Goal: Task Accomplishment & Management: Manage account settings

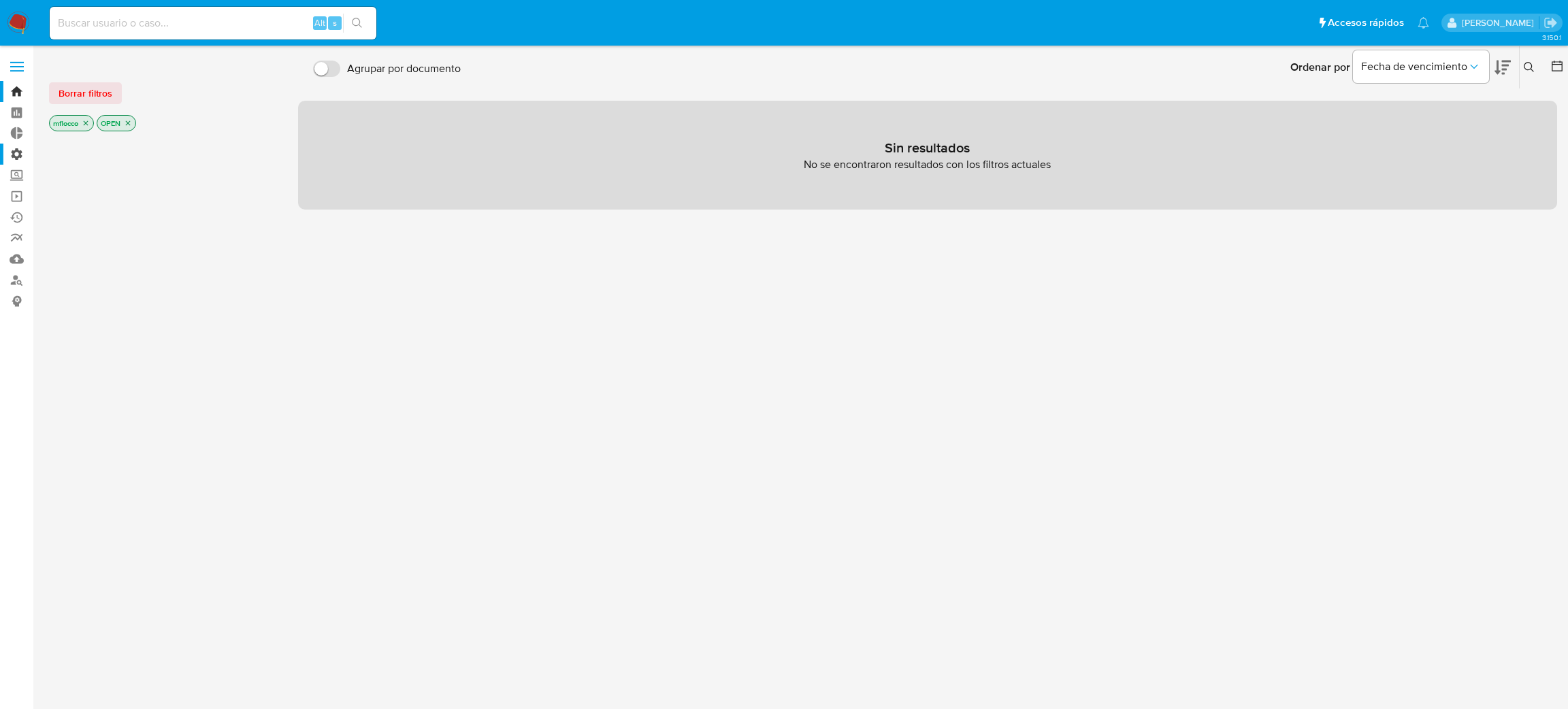
click at [18, 153] on label "Administración" at bounding box center [81, 153] width 162 height 21
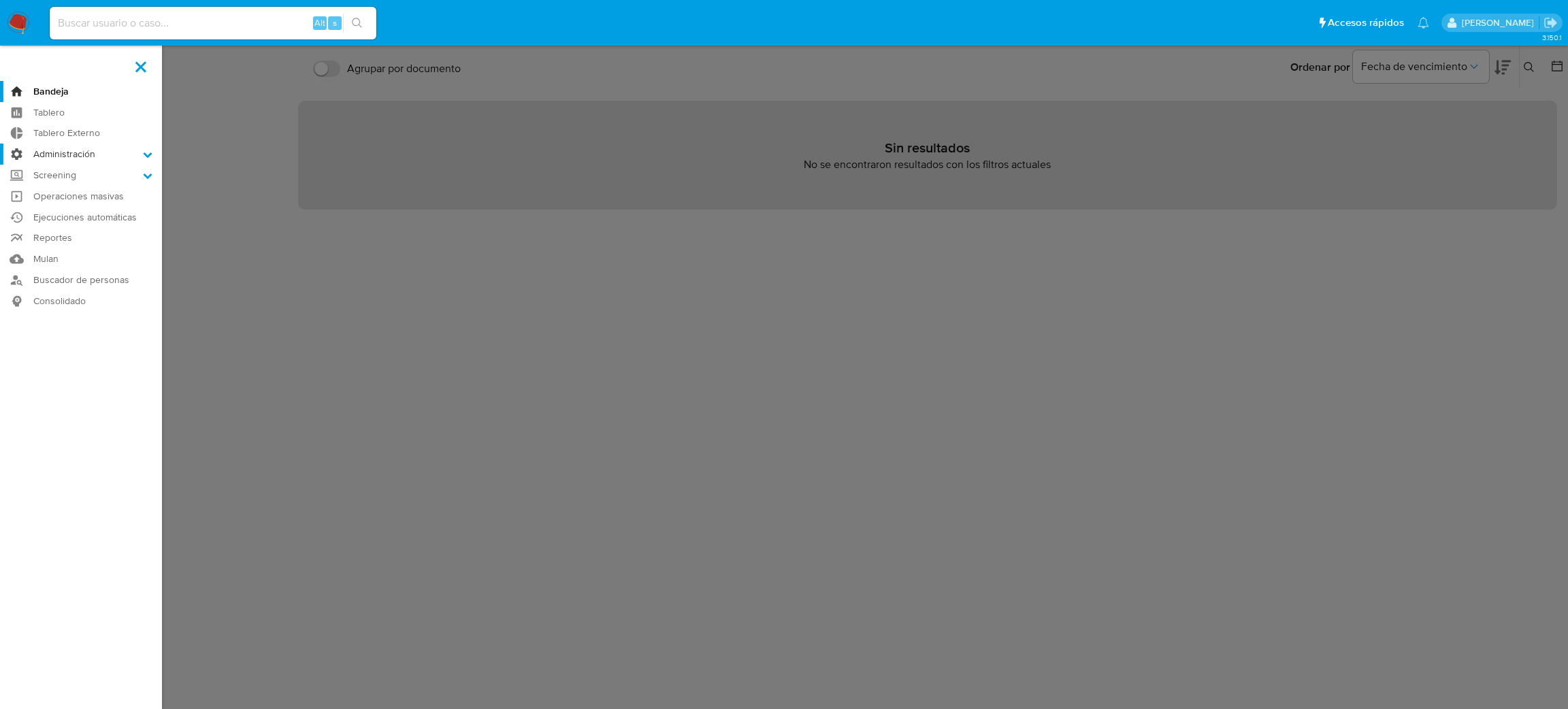
click at [0, 0] on input "Administración" at bounding box center [0, 0] width 0 height 0
click at [65, 309] on link "Ejecuciones automáticas" at bounding box center [81, 302] width 162 height 21
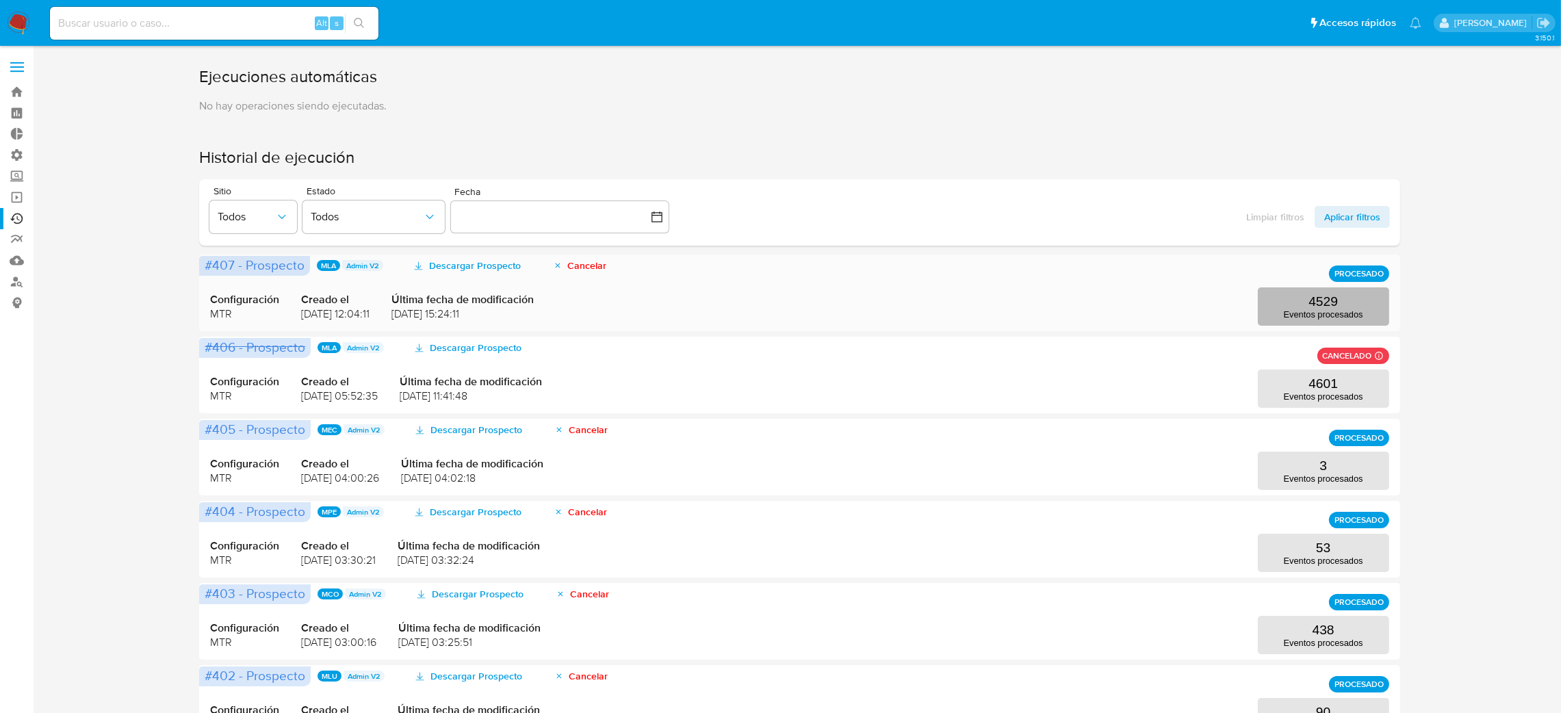
click at [1379, 291] on button "4529 Eventos procesados" at bounding box center [1323, 306] width 131 height 38
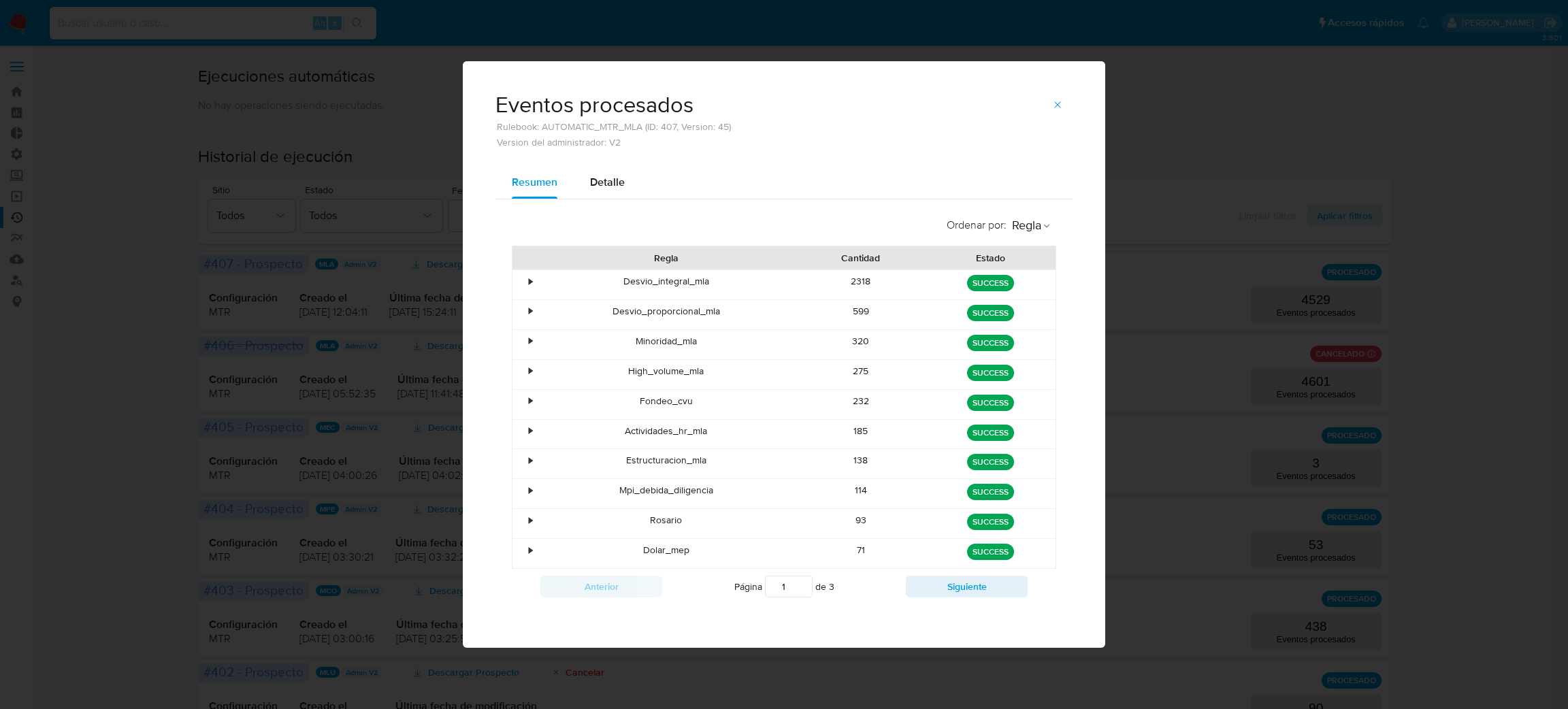
click at [823, 494] on div "114" at bounding box center [861, 493] width 130 height 29
click at [1011, 588] on button "Siguiente" at bounding box center [966, 587] width 121 height 22
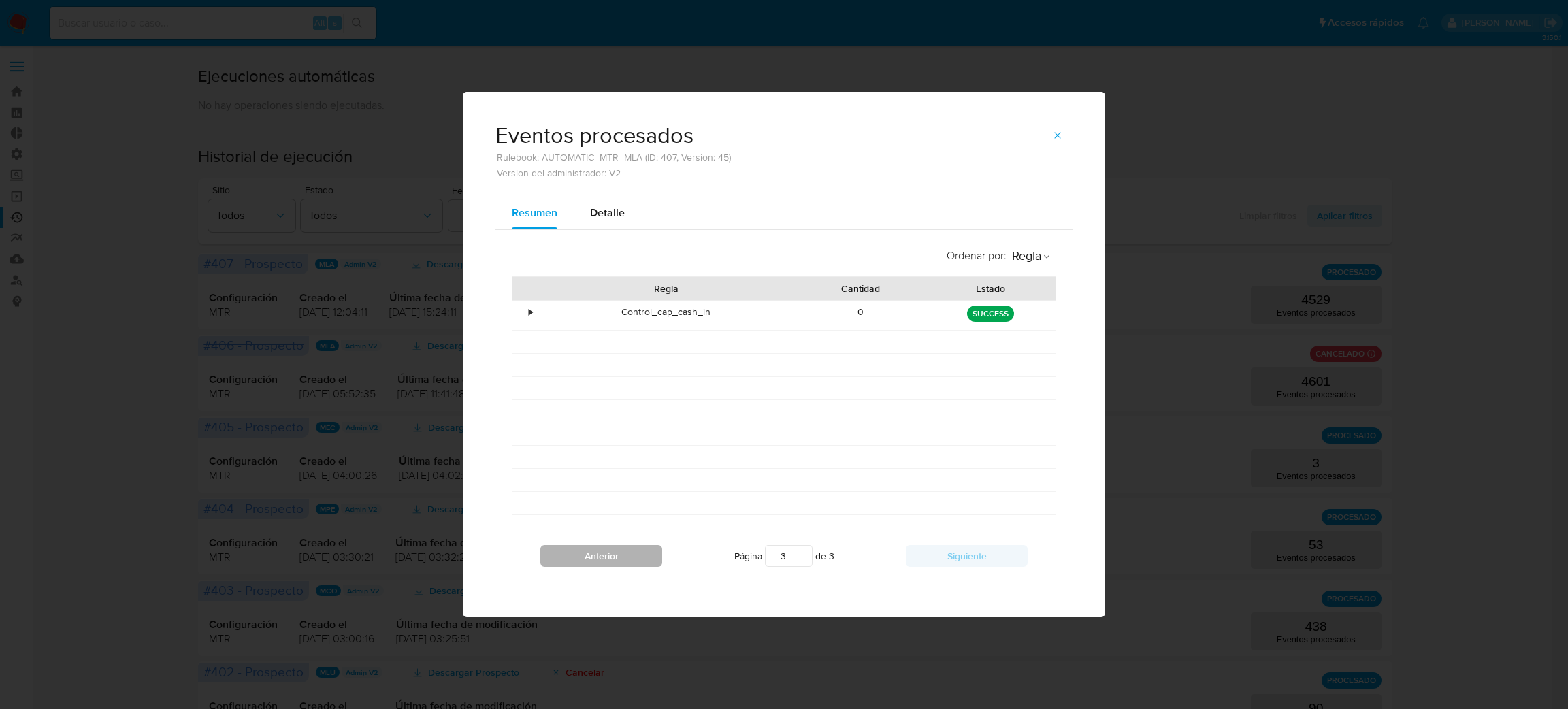
click at [623, 554] on button "Anterior" at bounding box center [601, 556] width 121 height 22
type input "2"
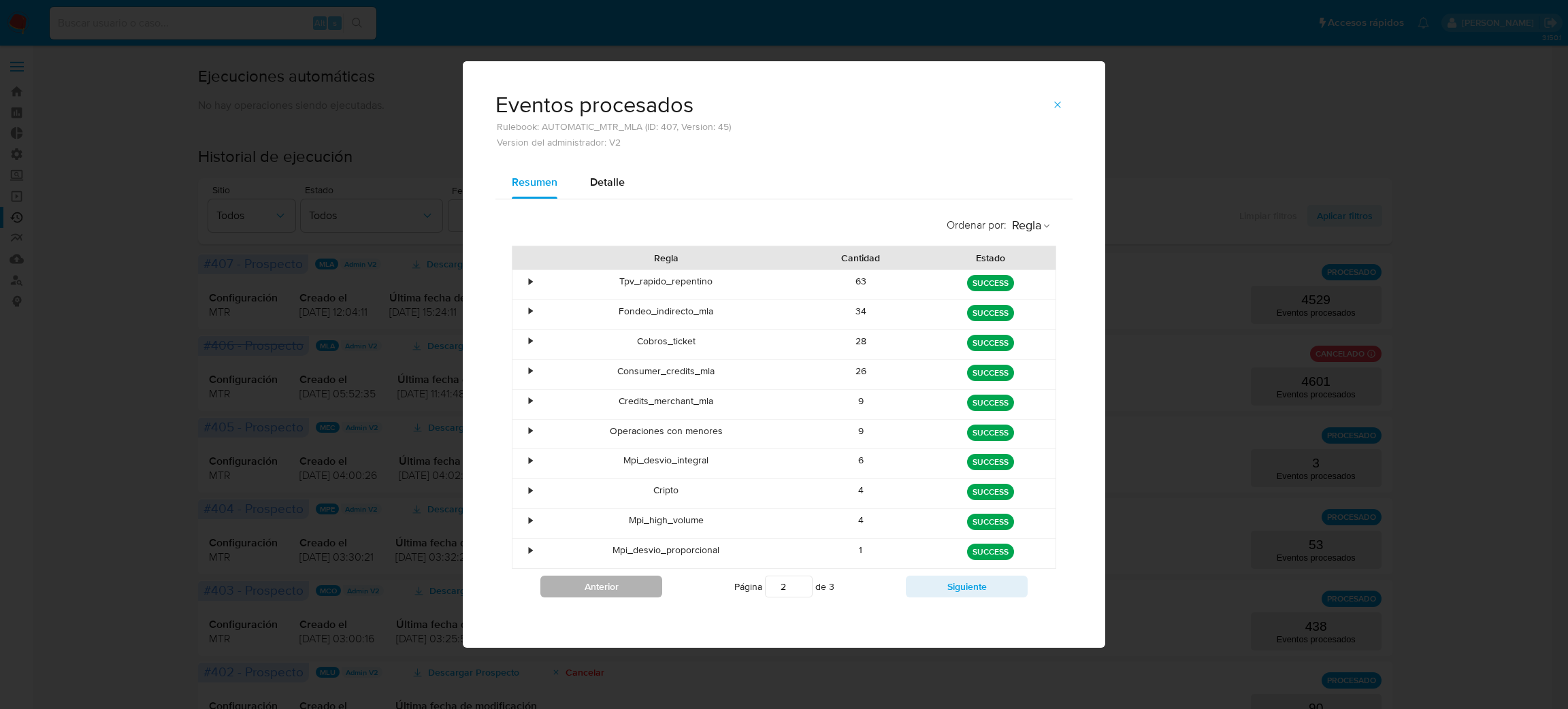
click at [623, 554] on div "Mpi_desvio_proporcional" at bounding box center [665, 553] width 260 height 29
click at [1048, 111] on button "button" at bounding box center [1057, 104] width 30 height 22
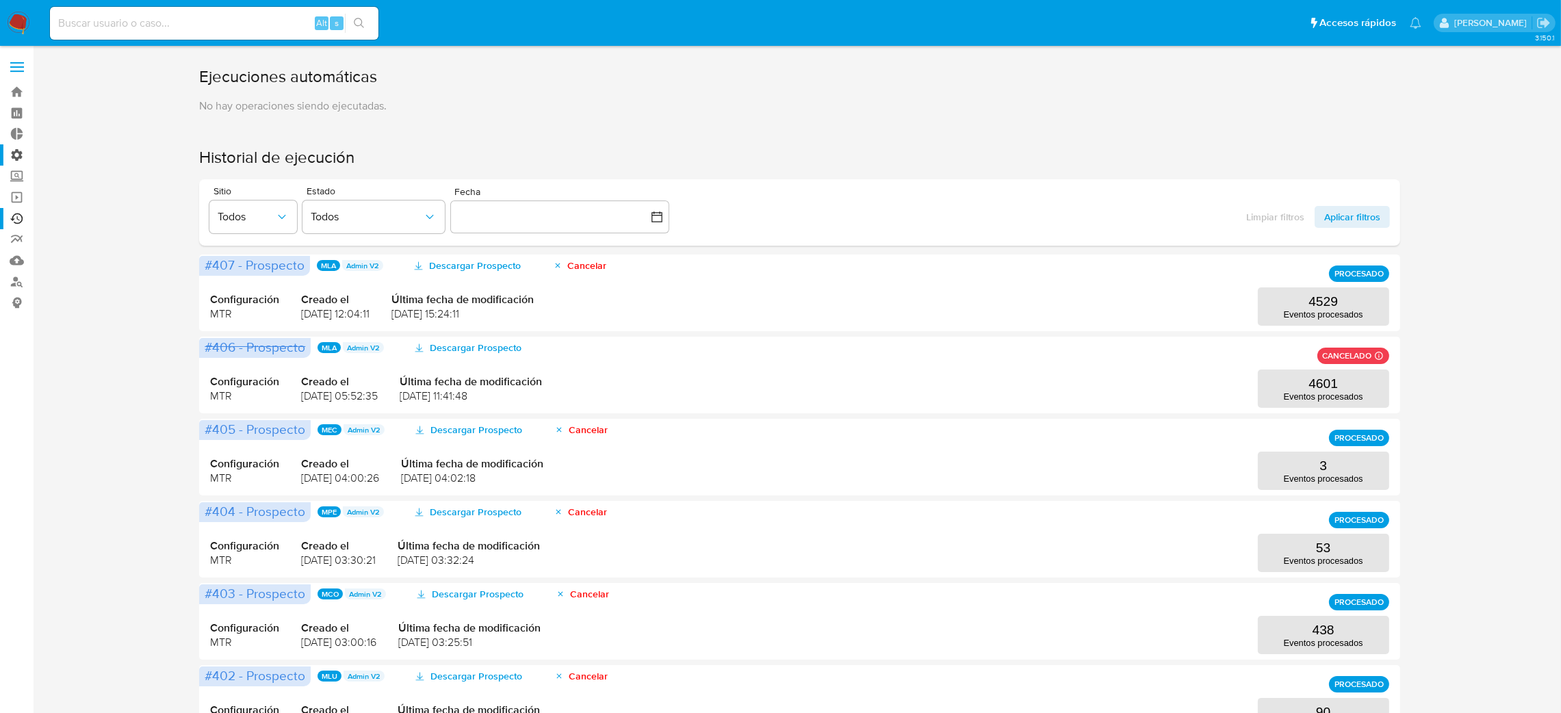
click at [15, 163] on label "Administración" at bounding box center [81, 154] width 163 height 21
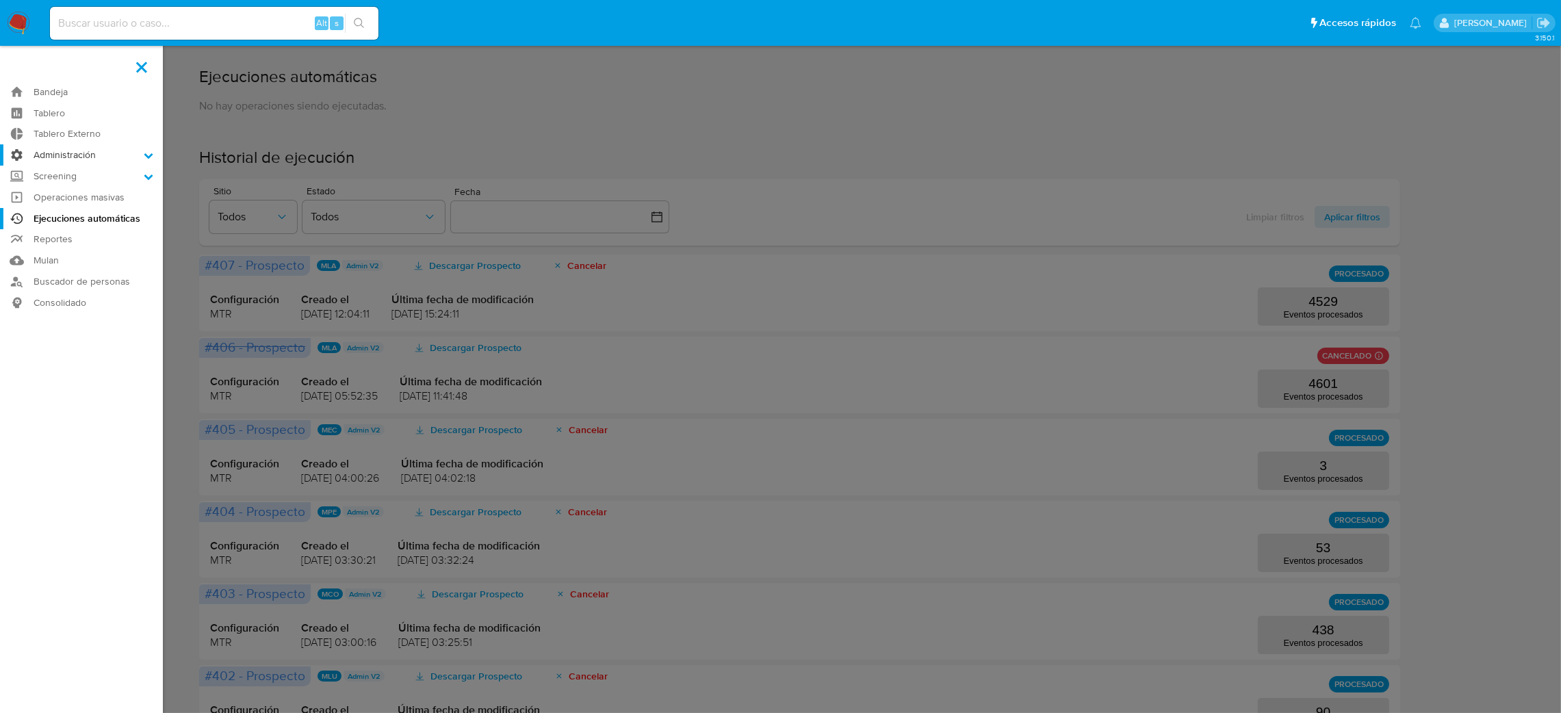
click at [0, 0] on input "Administración" at bounding box center [0, 0] width 0 height 0
click at [79, 186] on link "Roles" at bounding box center [81, 191] width 163 height 17
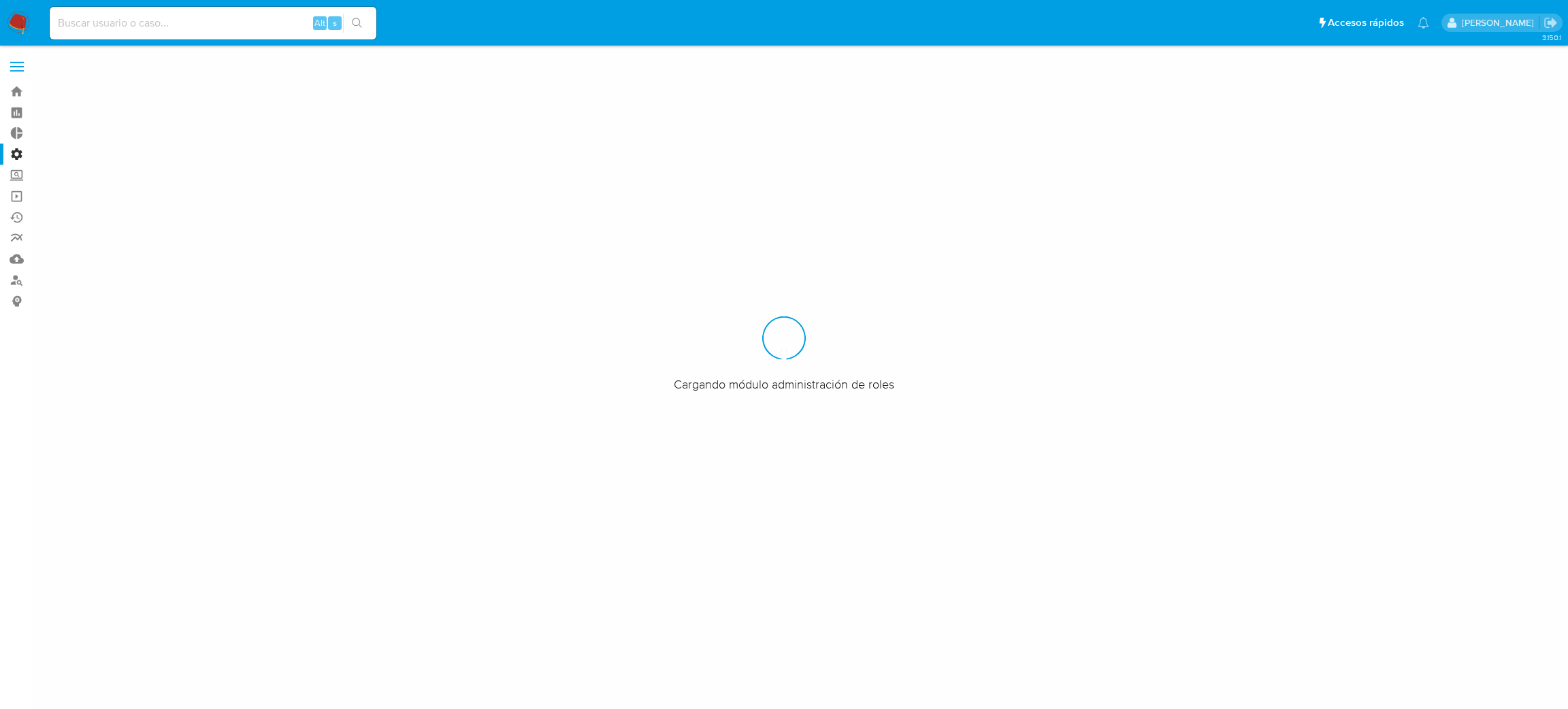
click at [18, 152] on label "Administración" at bounding box center [81, 153] width 162 height 21
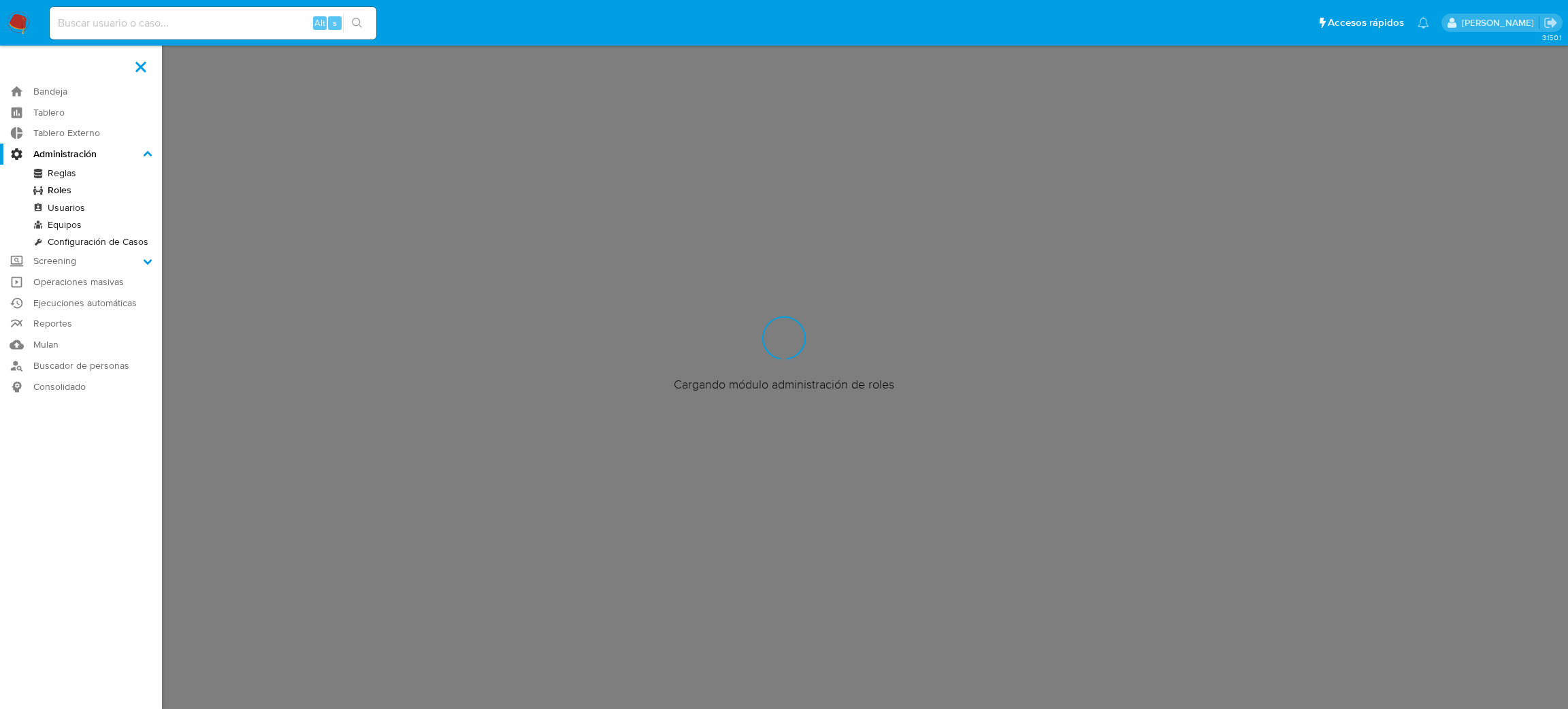
click at [0, 0] on input "Administración" at bounding box center [0, 0] width 0 height 0
click at [66, 171] on link "Reglas" at bounding box center [81, 173] width 162 height 17
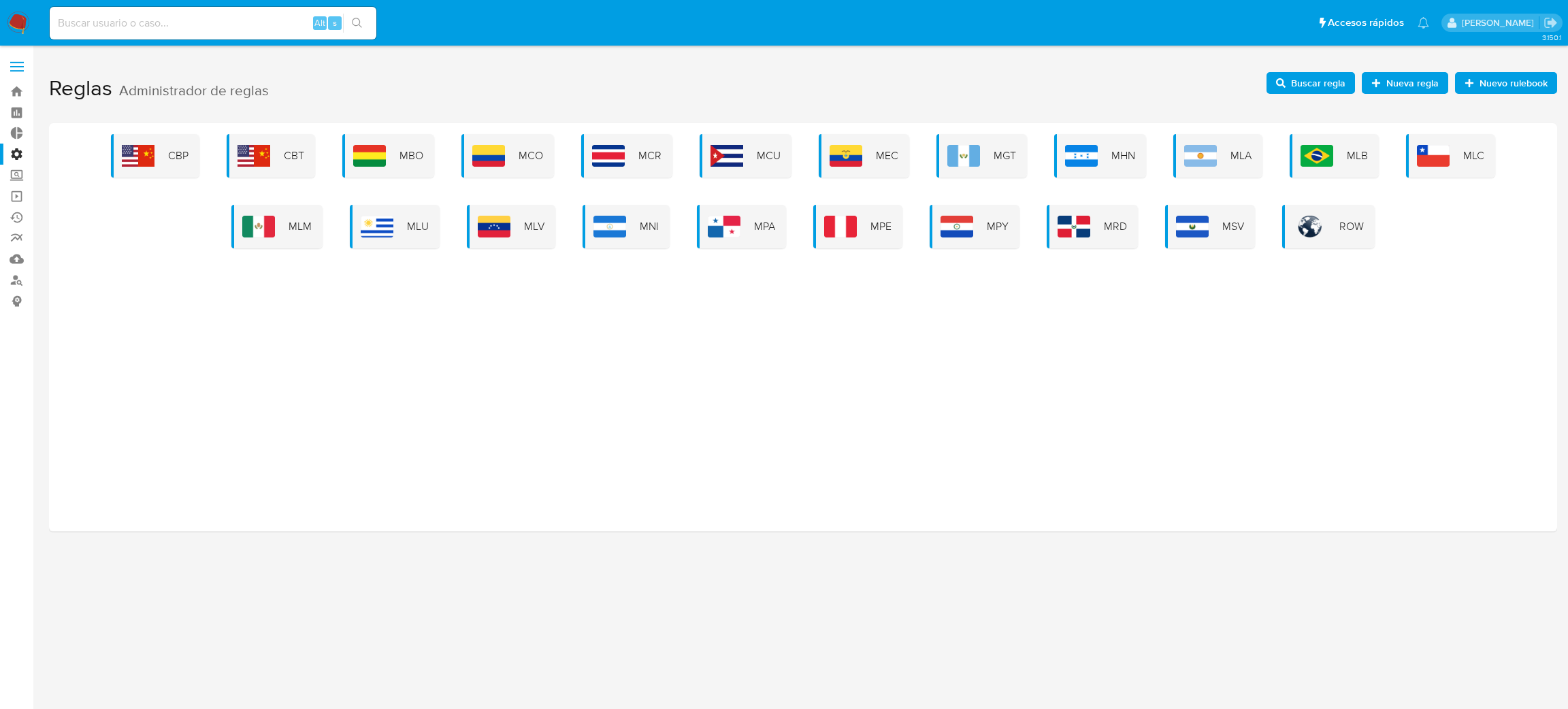
click at [1260, 175] on div "CBP CBT MBO MCO MCR MCU MEC MGT MHN MLA MLB MLC MLM MLU MLV MNI MPA MPE MPY MRD…" at bounding box center [802, 191] width 1485 height 114
click at [1251, 169] on div "MLA" at bounding box center [1218, 156] width 89 height 44
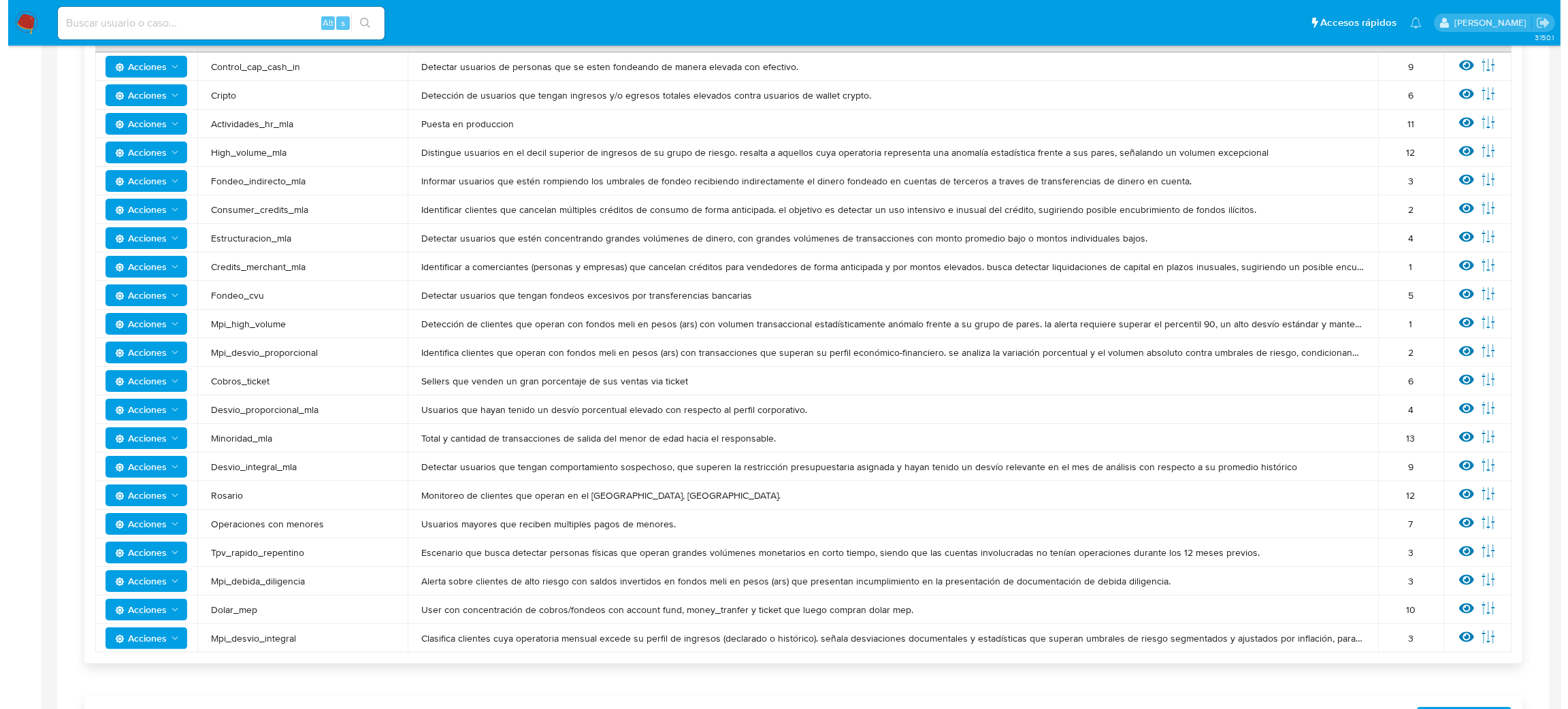
scroll to position [409, 0]
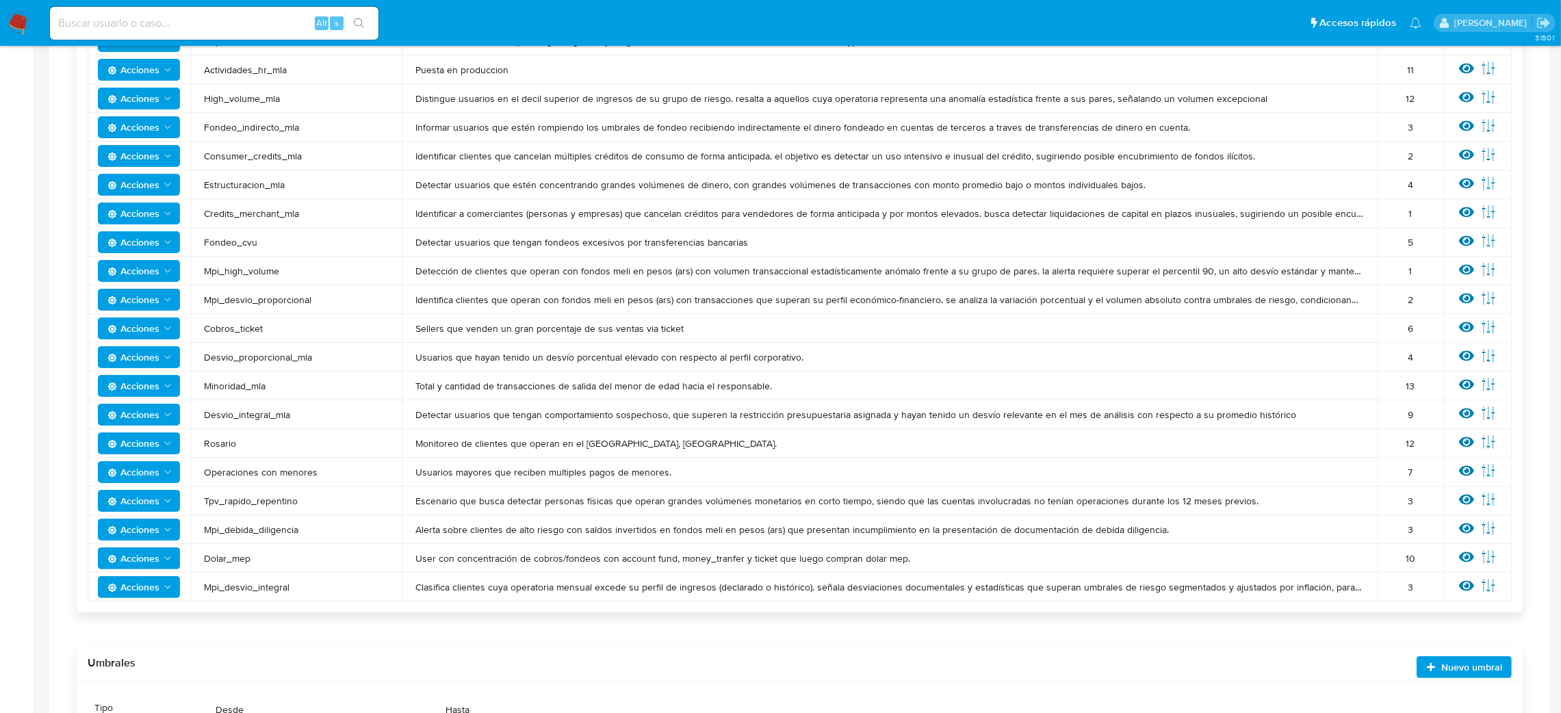
click at [153, 413] on span "Acciones" at bounding box center [133, 415] width 52 height 22
click at [270, 396] on td "Minoridad_mla" at bounding box center [295, 386] width 211 height 29
drag, startPoint x: 409, startPoint y: 427, endPoint x: 1416, endPoint y: 411, distance: 1006.7
click at [1416, 411] on tbody "Acciones Control_cap_cash_in Detectar usuarios de personas que se esten fondean…" at bounding box center [800, 300] width 1424 height 604
click at [1468, 582] on icon at bounding box center [1466, 585] width 15 height 15
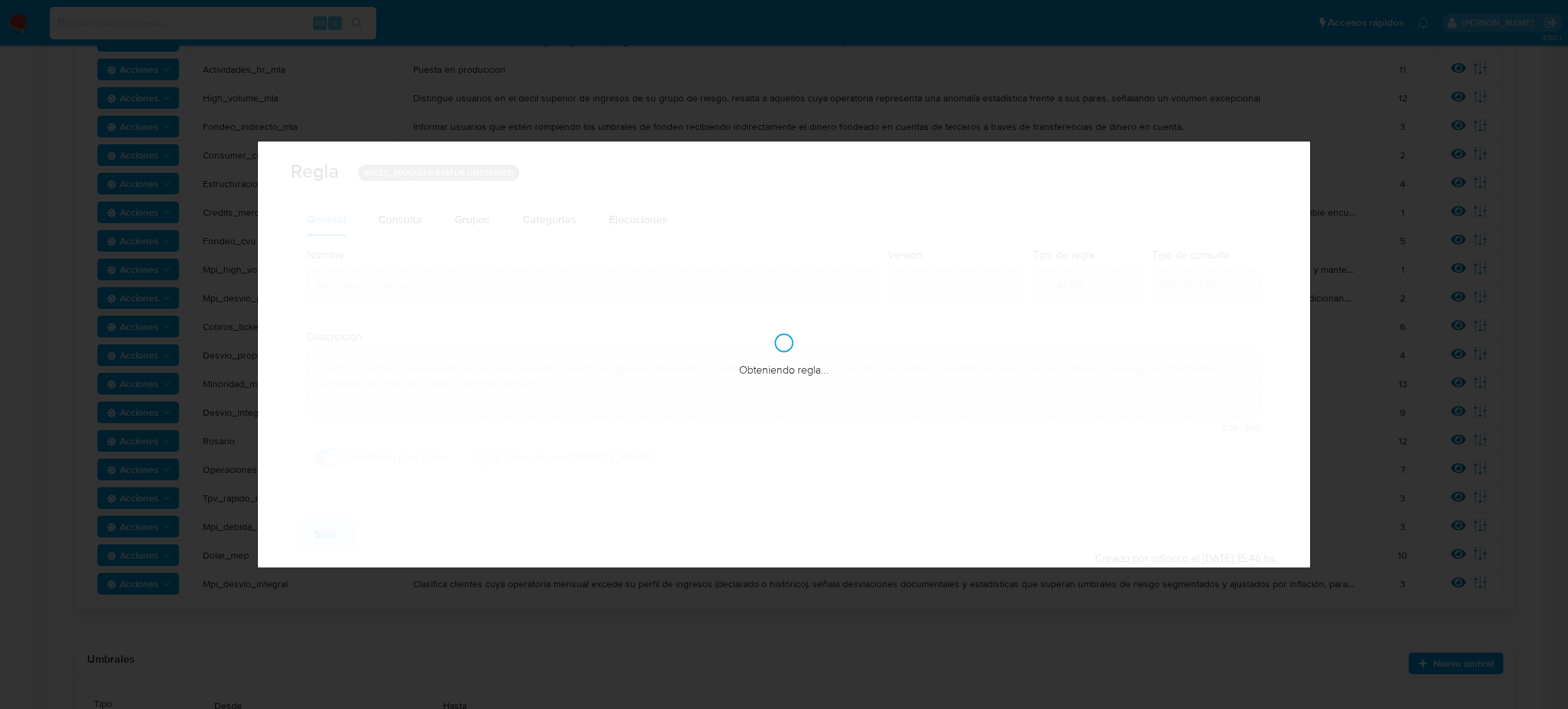
checkbox input "true"
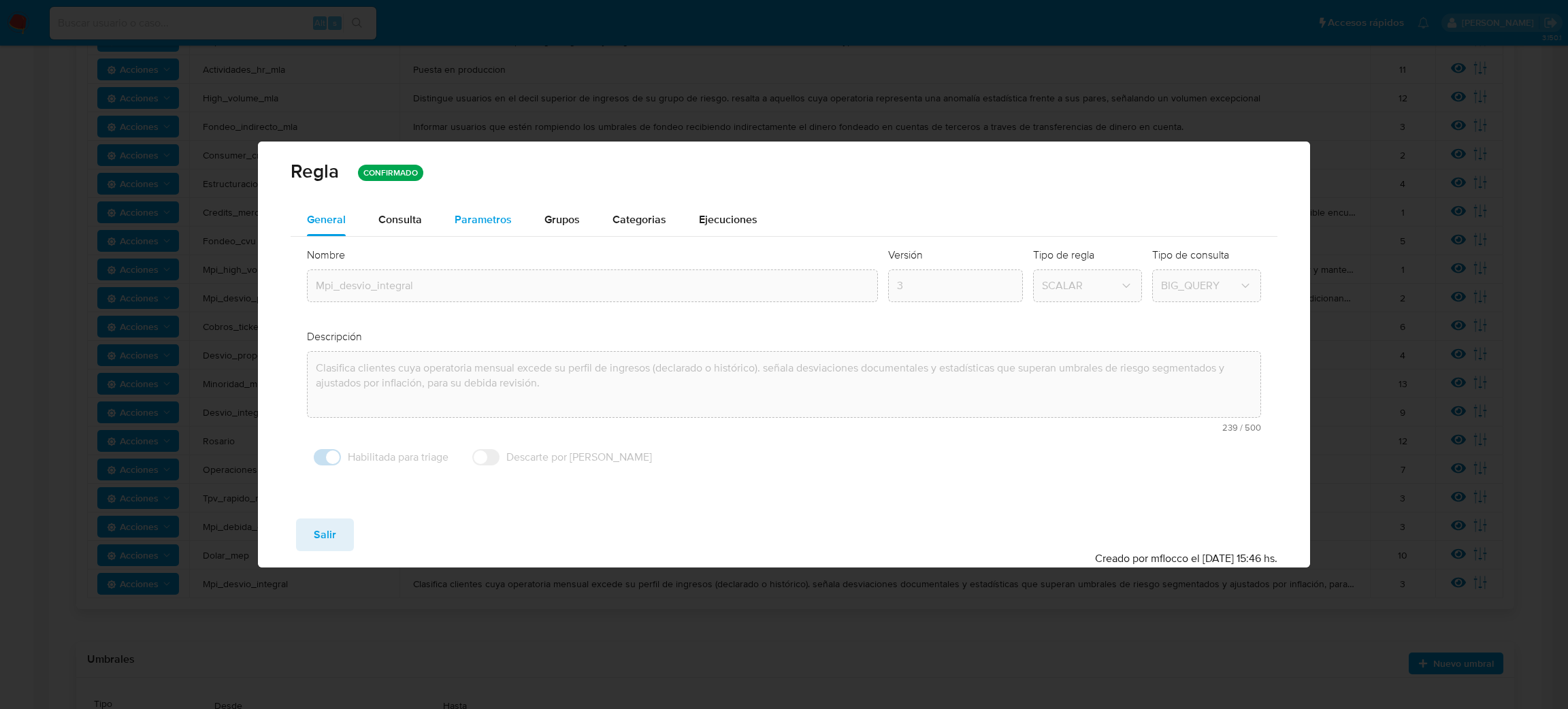
click at [451, 225] on button "Parametros" at bounding box center [483, 220] width 89 height 33
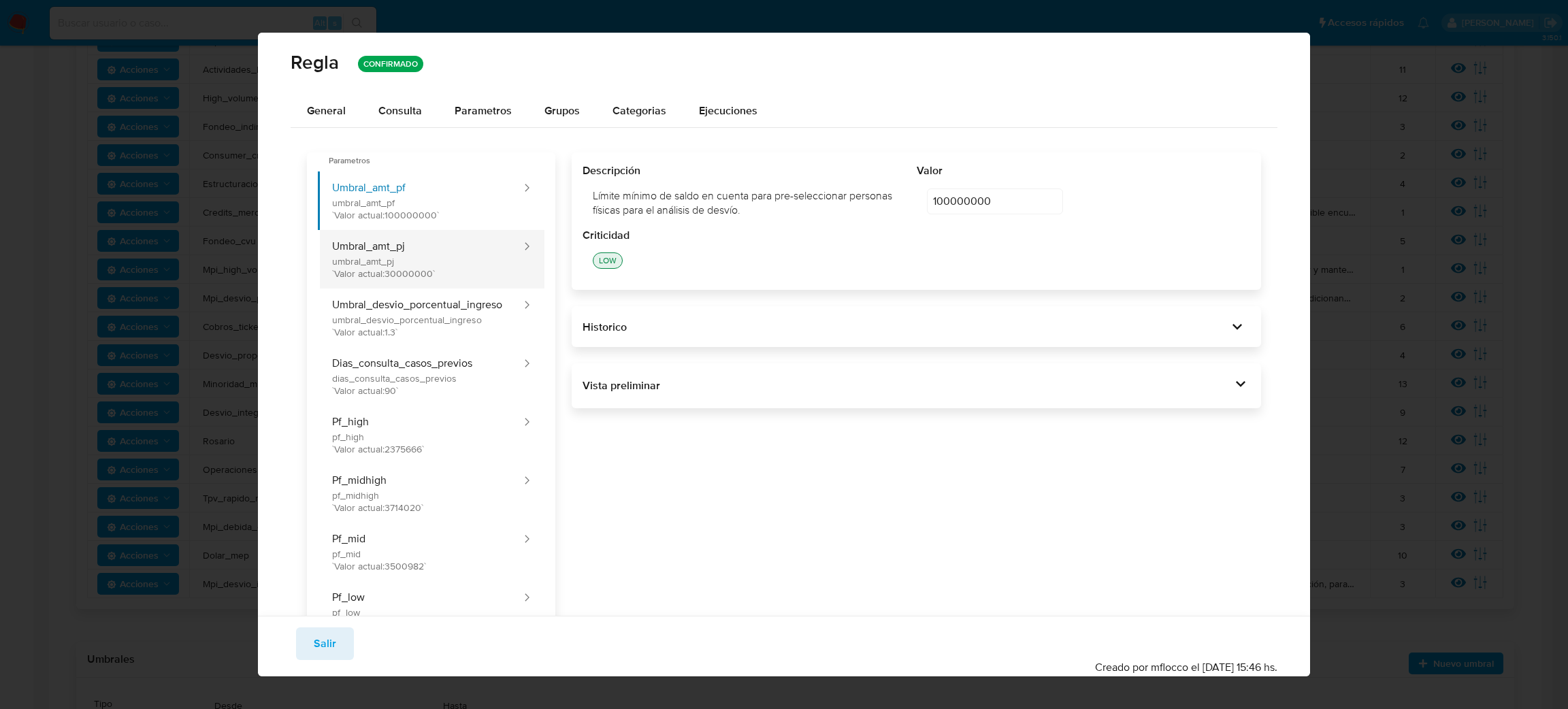
click at [424, 256] on button "Umbral_amt_pj umbral_amt_pj `Valor actual: 30000000 `" at bounding box center [421, 259] width 205 height 59
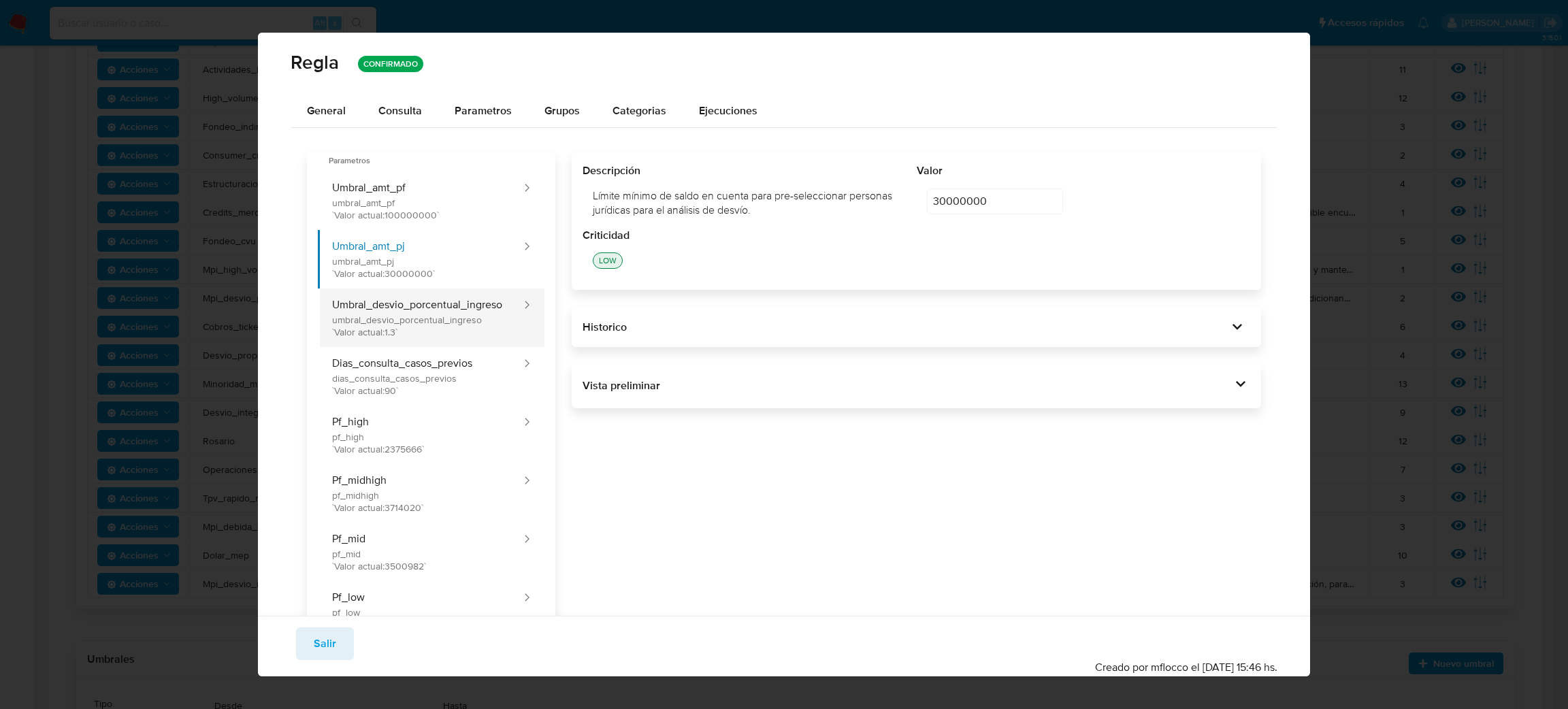
click at [433, 313] on button "Umbral_desvio_porcentual_ingreso umbral_desvio_porcentual_ingreso `Valor actual…" at bounding box center [421, 317] width 205 height 59
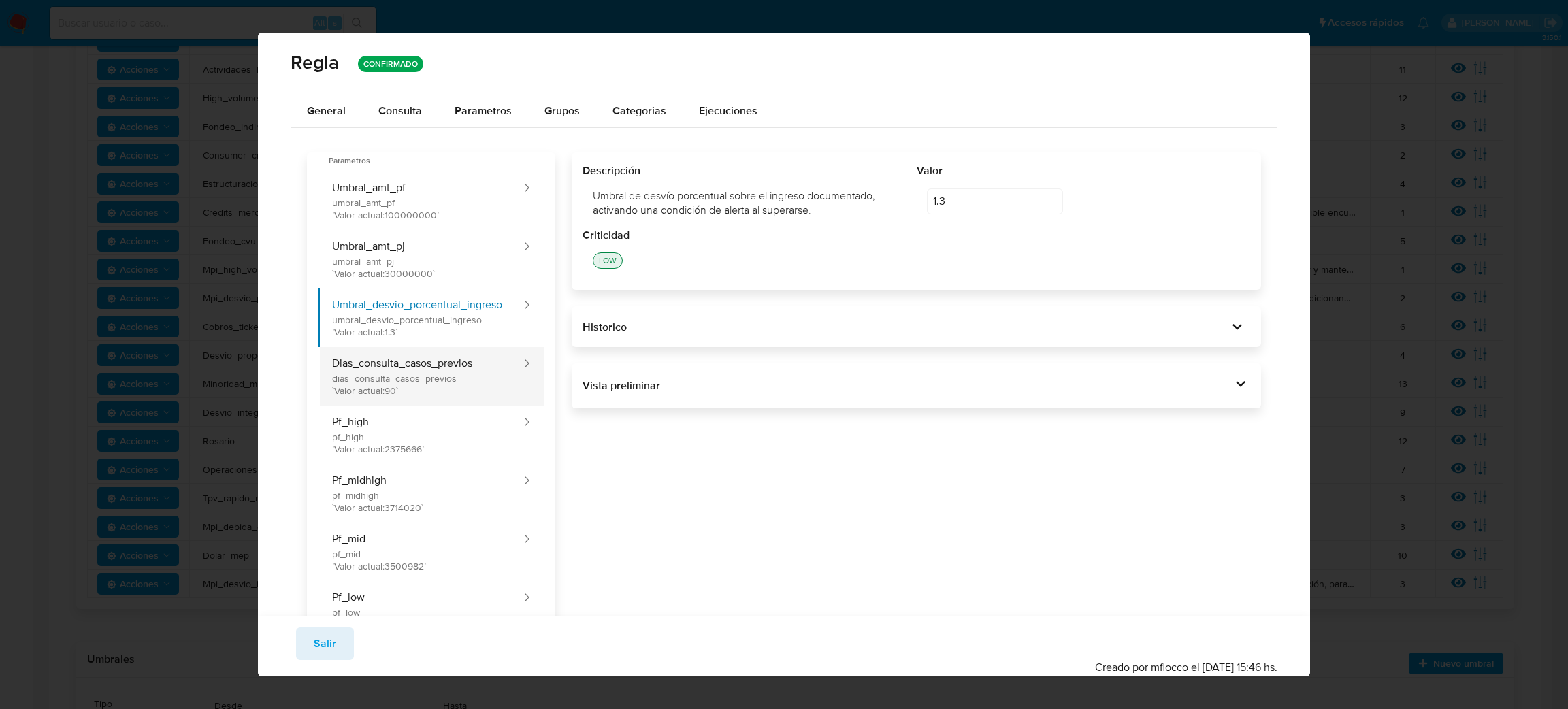
click at [455, 394] on button "Dias_consulta_casos_previos dias_consulta_casos_previos `Valor actual: 90 `" at bounding box center [421, 376] width 205 height 59
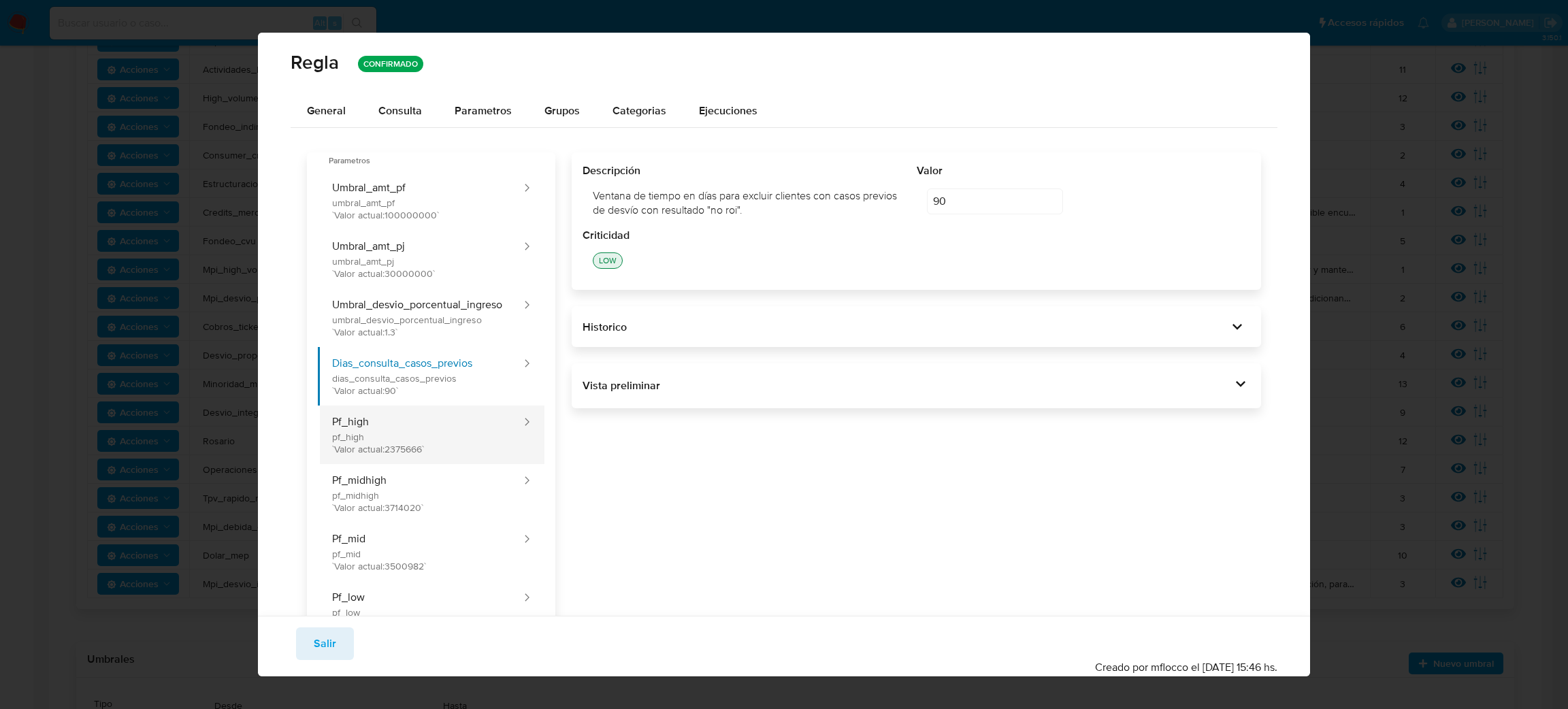
click at [439, 455] on button "Pf_high pf_high `Valor actual: 2375666 `" at bounding box center [421, 435] width 205 height 59
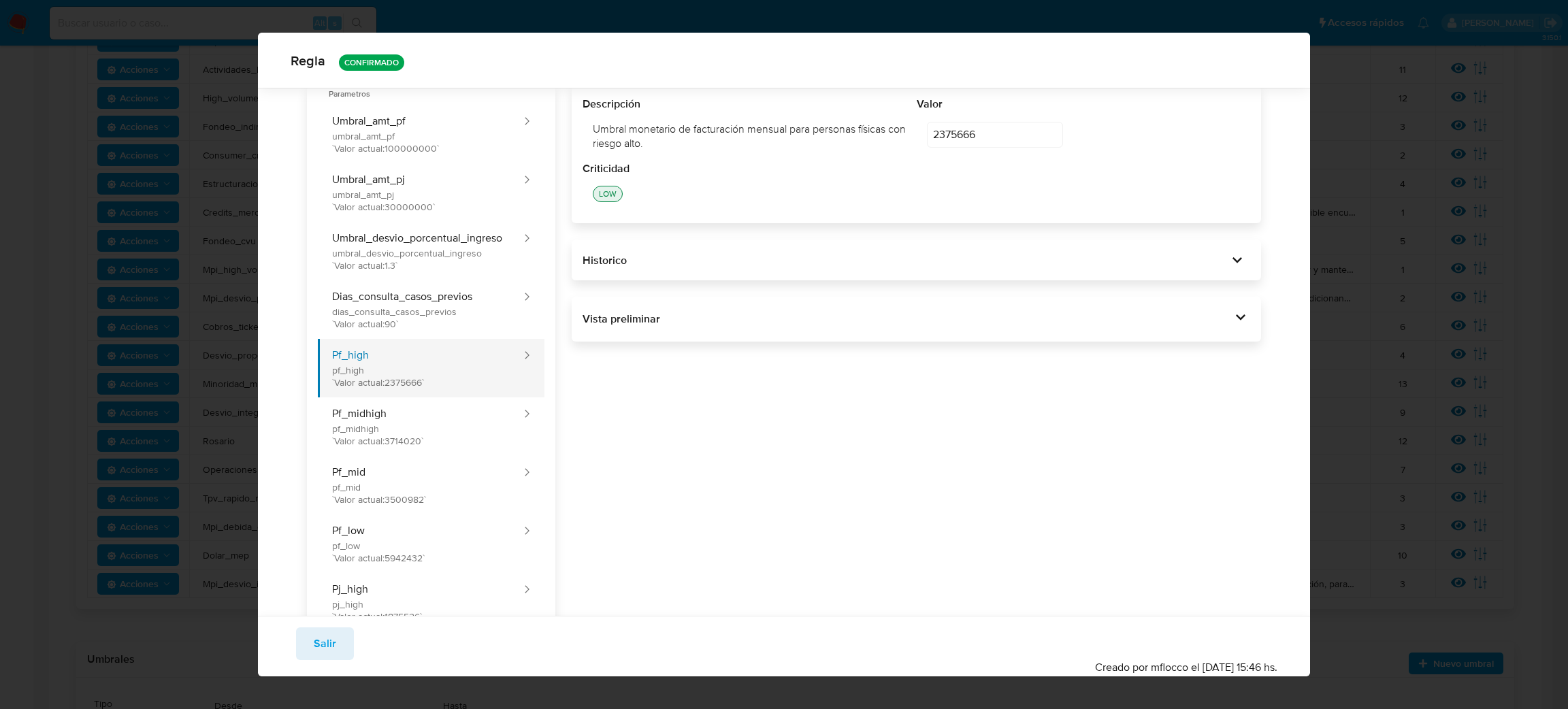
scroll to position [95, 0]
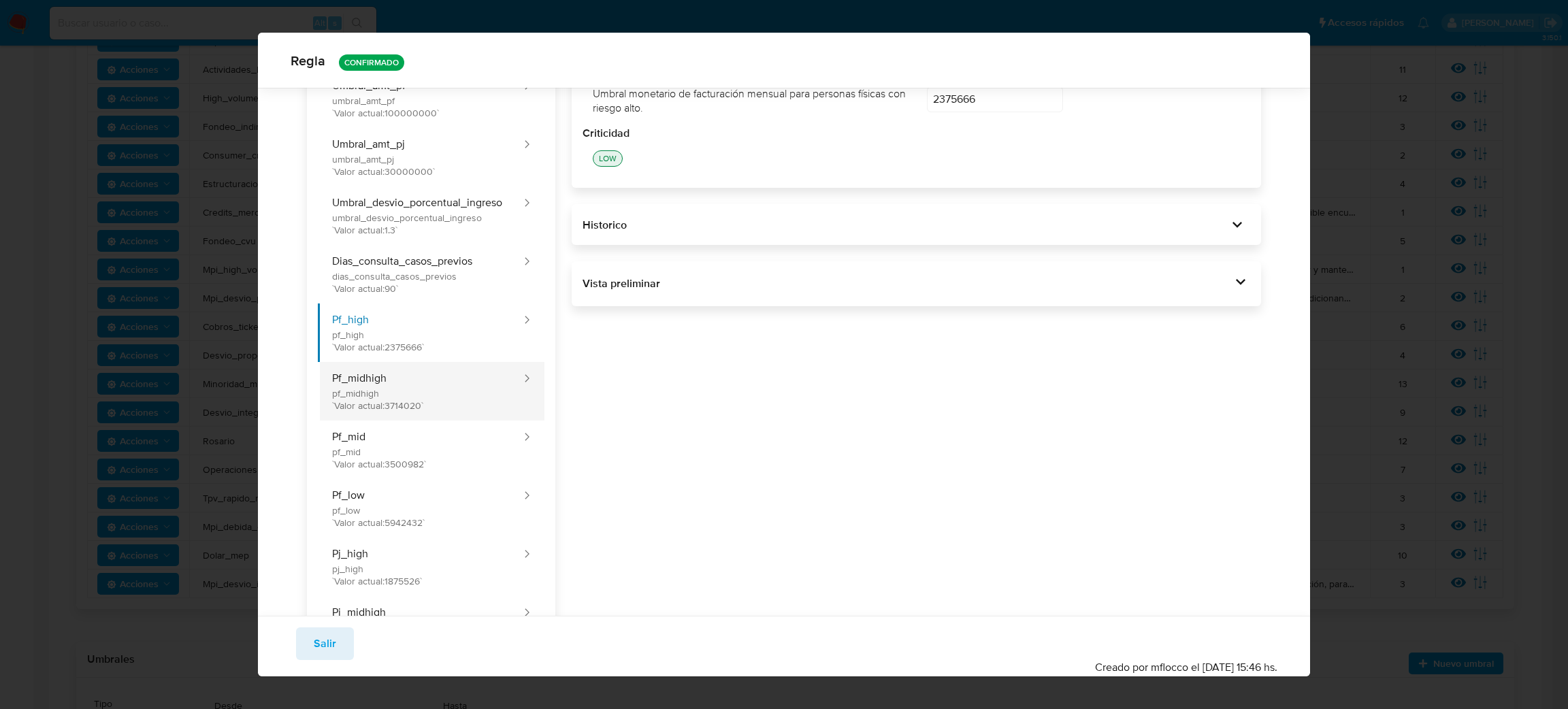
click at [420, 394] on button "Pf_midhigh pf_midhigh `Valor actual: 3714020 `" at bounding box center [421, 391] width 205 height 59
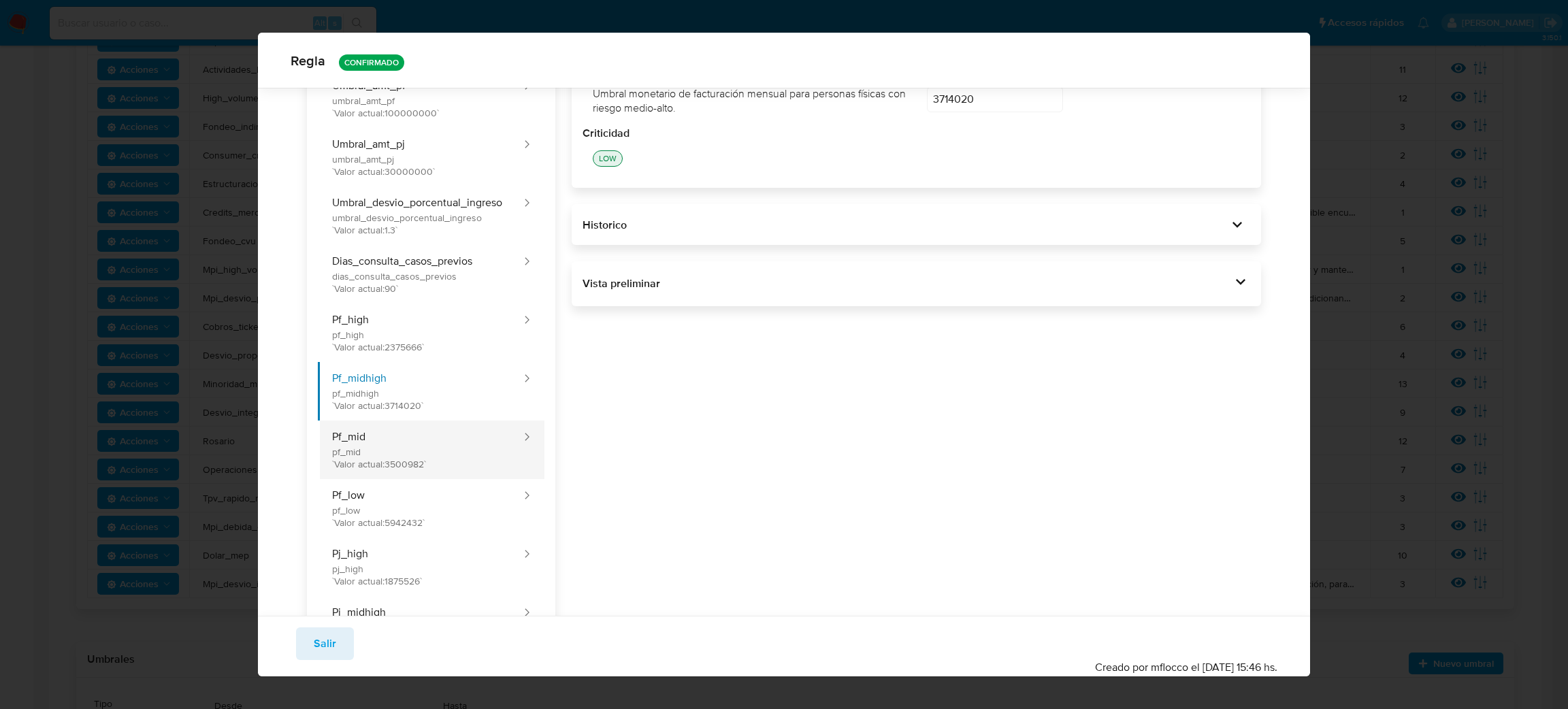
click at [438, 443] on button "Pf_mid pf_mid `Valor actual: 3500982 `" at bounding box center [421, 449] width 205 height 59
click at [460, 507] on button "Pf_low pf_low `Valor actual: 5942432 `" at bounding box center [421, 508] width 205 height 59
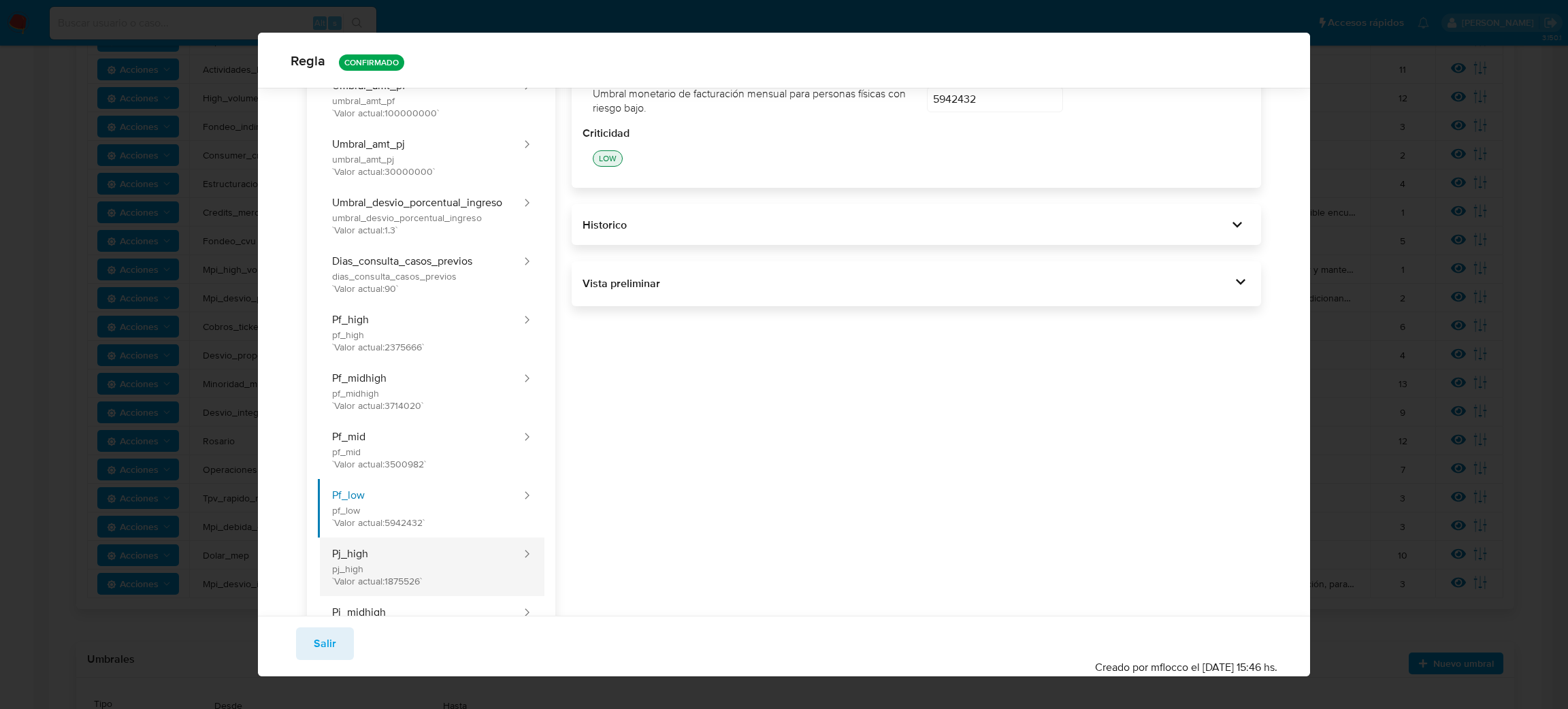
click at [459, 566] on button "Pj_high pj_high `Valor actual: 1875526 `" at bounding box center [421, 567] width 205 height 59
click at [442, 602] on button "Pj_midhigh pj_midhigh `Valor actual: 2125596 `" at bounding box center [421, 624] width 205 height 59
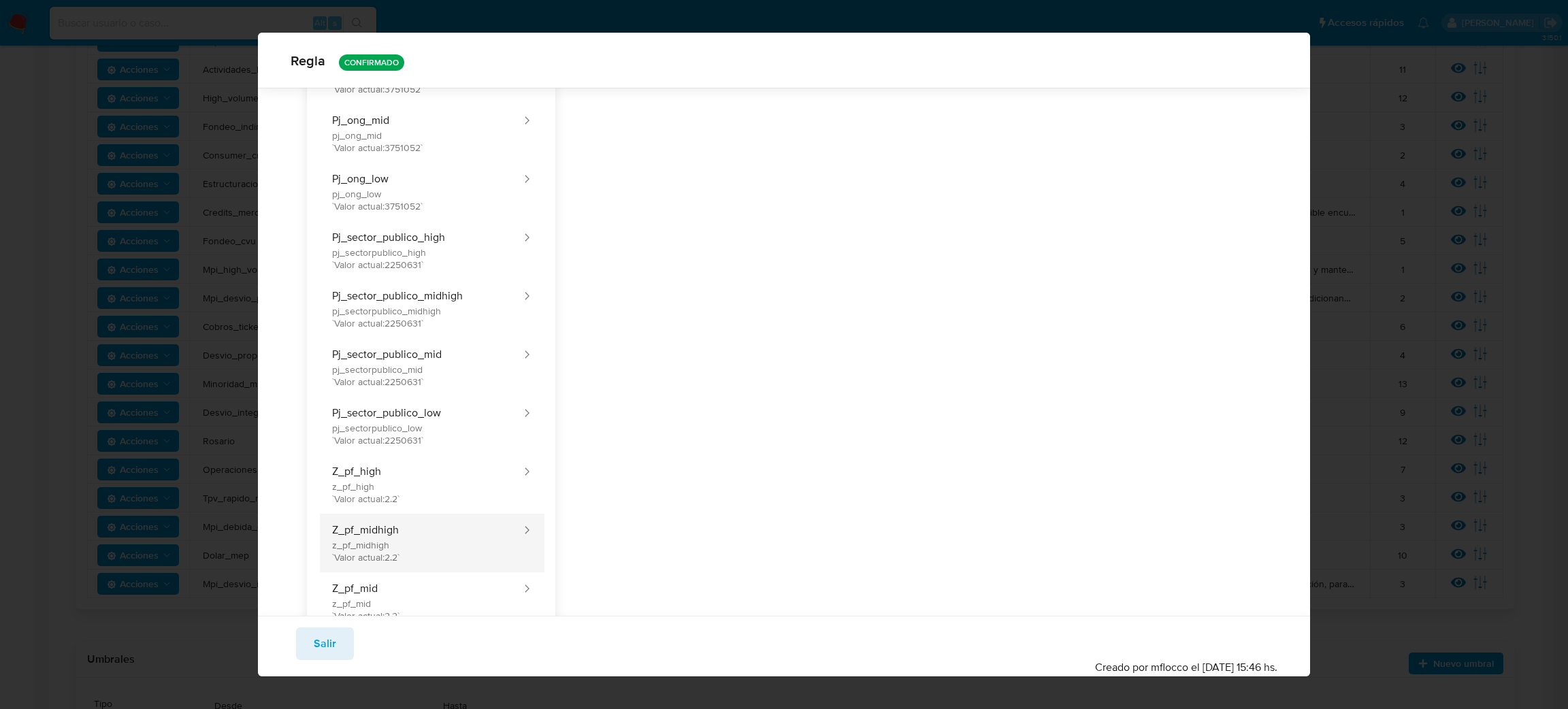
scroll to position [1116, 0]
click at [430, 489] on button "Z_pf_high z_pf_high `Valor actual: 2.2 `" at bounding box center [421, 482] width 205 height 59
type input "2.2"
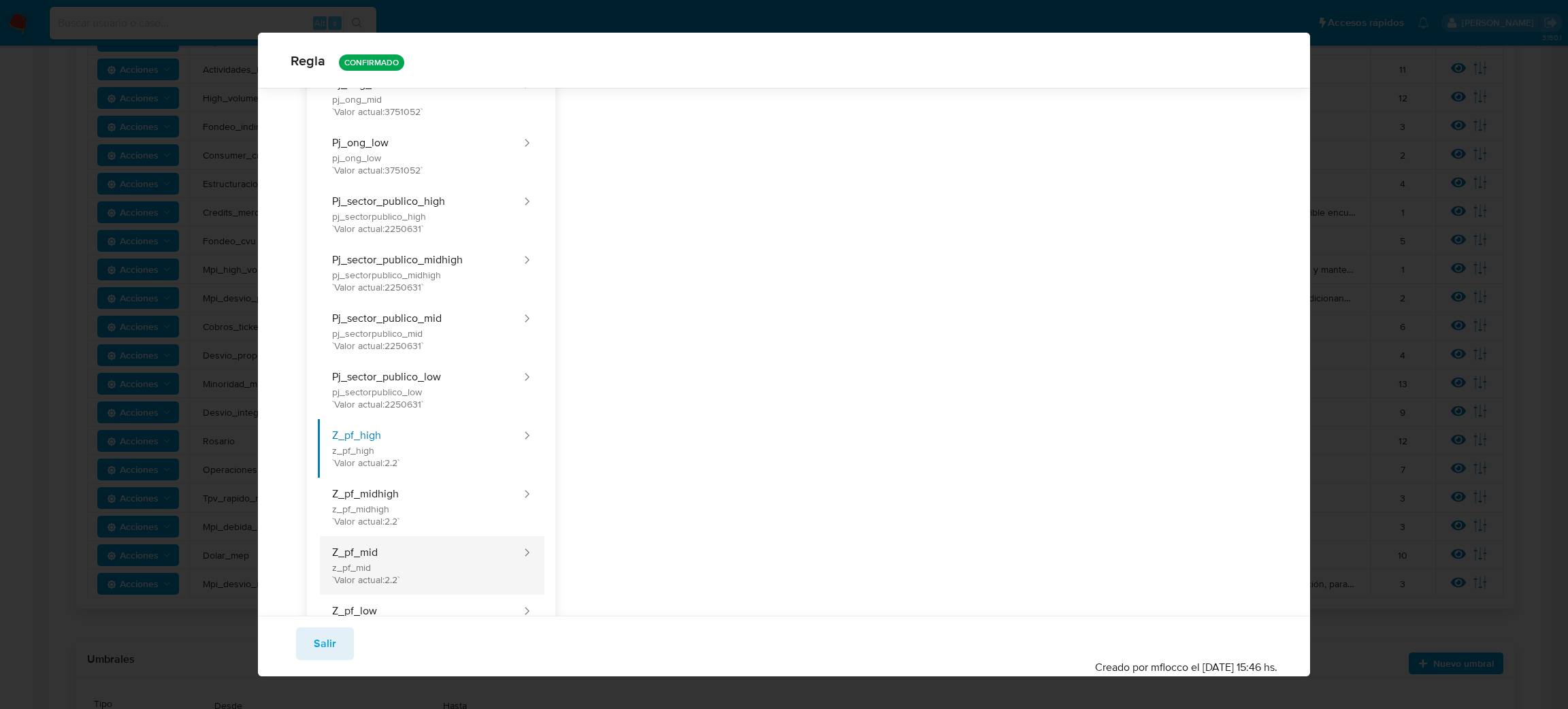
scroll to position [1327, 0]
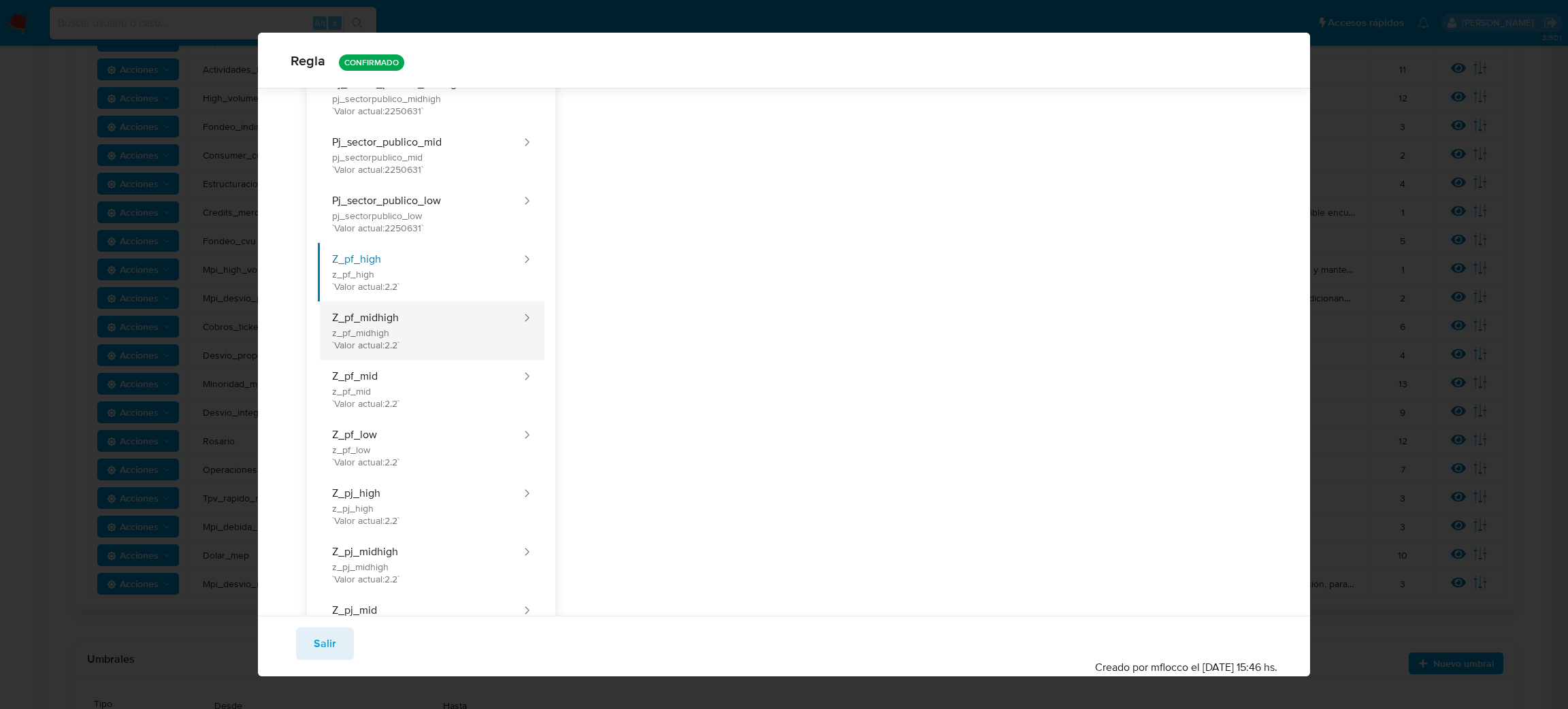
click at [411, 332] on button "Z_pf_midhigh z_pf_midhigh `Valor actual: 2.2 `" at bounding box center [421, 330] width 205 height 59
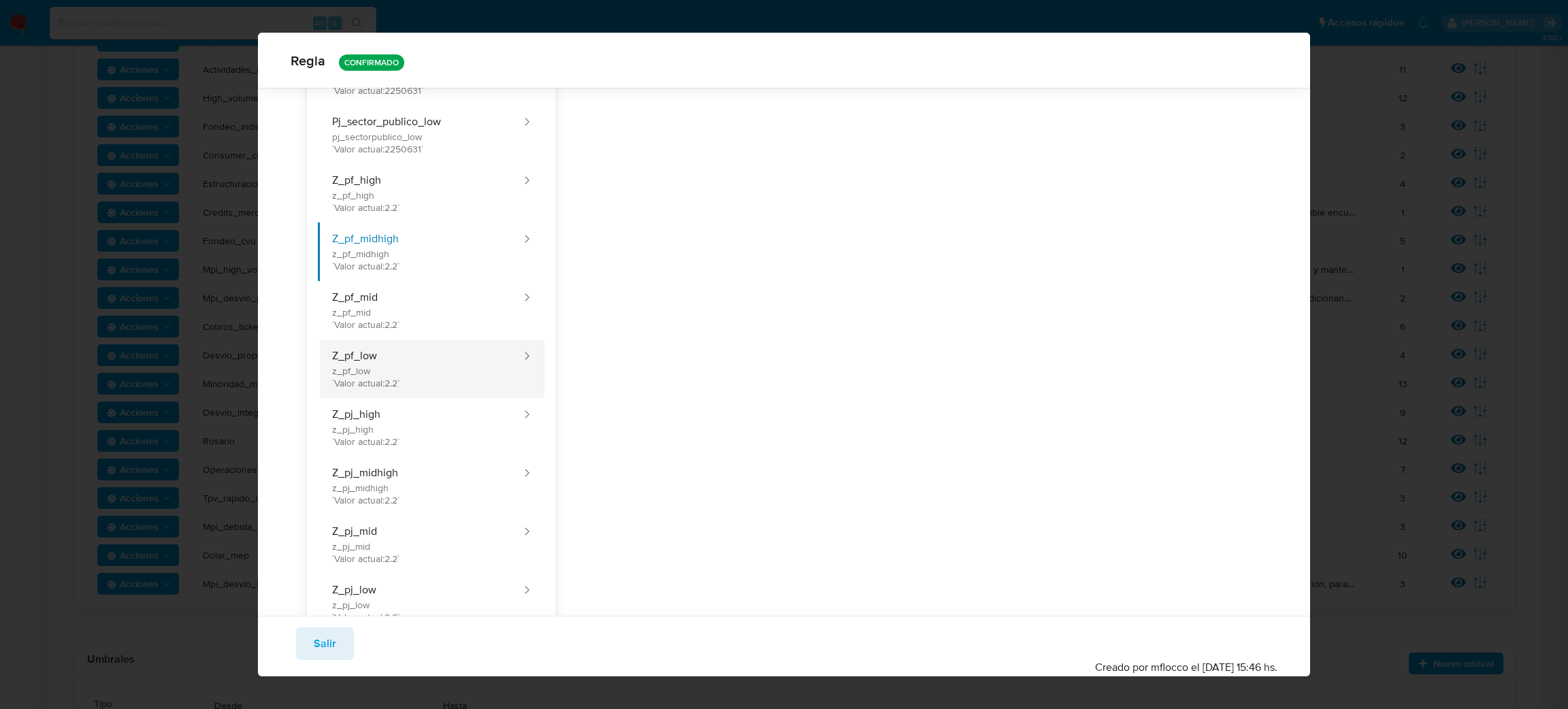
scroll to position [1524, 0]
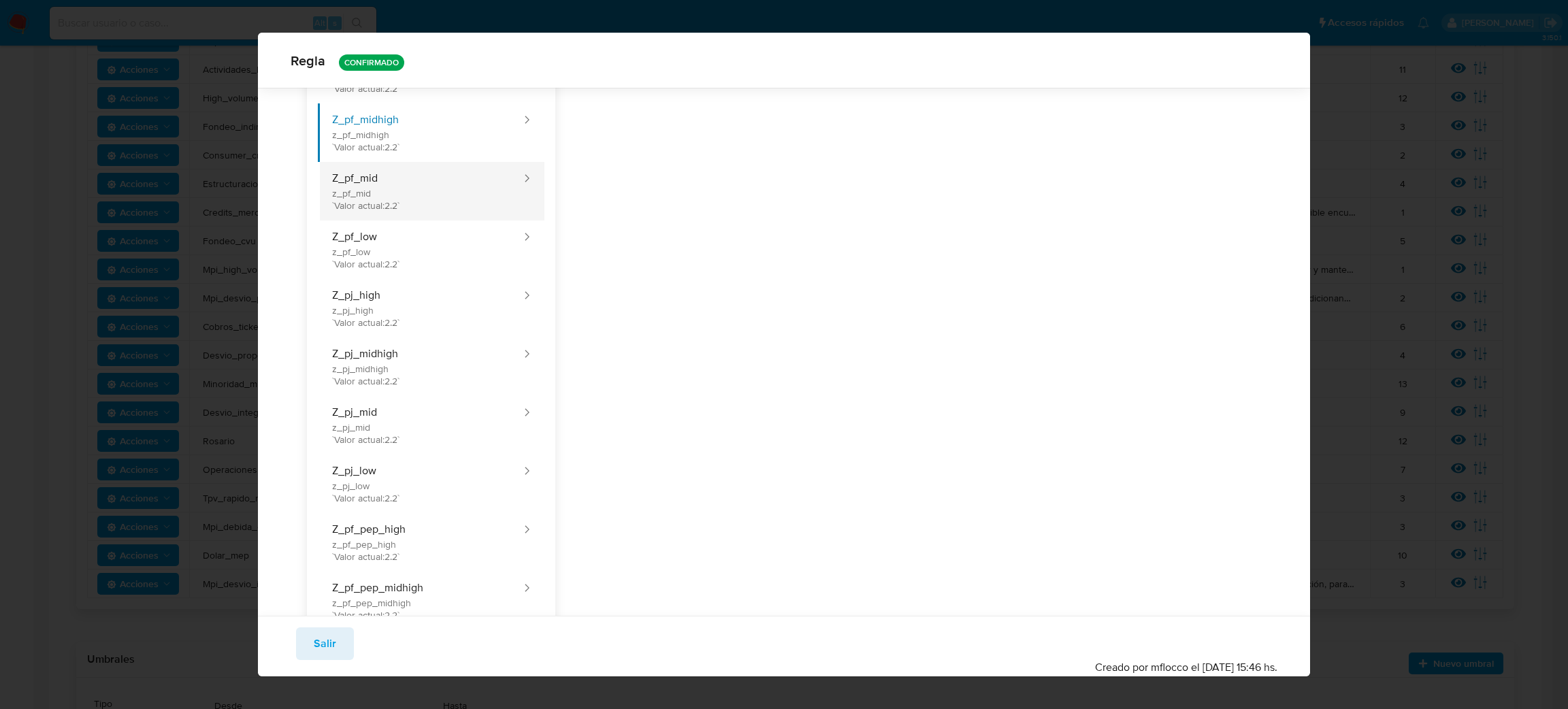
click at [446, 186] on button "Z_pf_mid z_pf_mid `Valor actual: 2.2 `" at bounding box center [421, 191] width 205 height 59
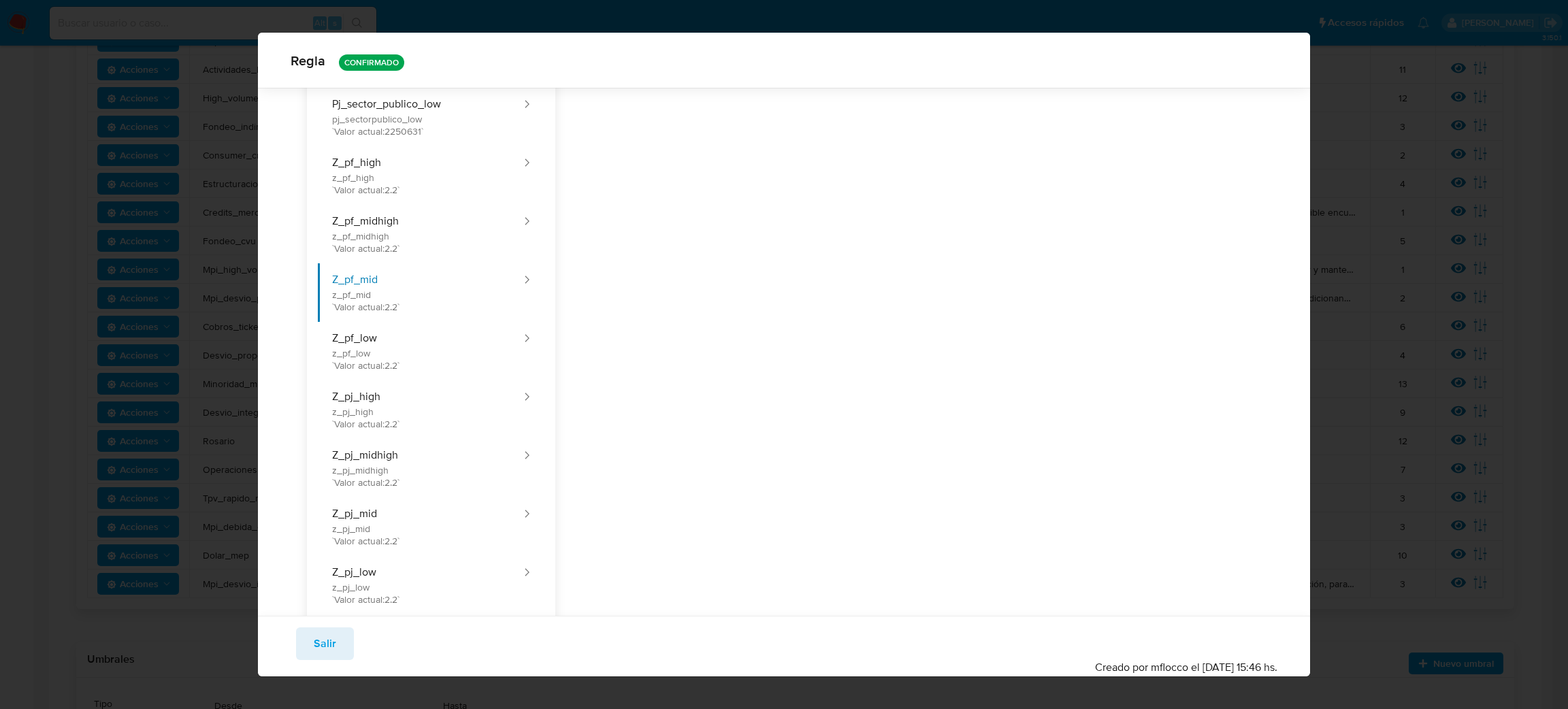
scroll to position [1626, 0]
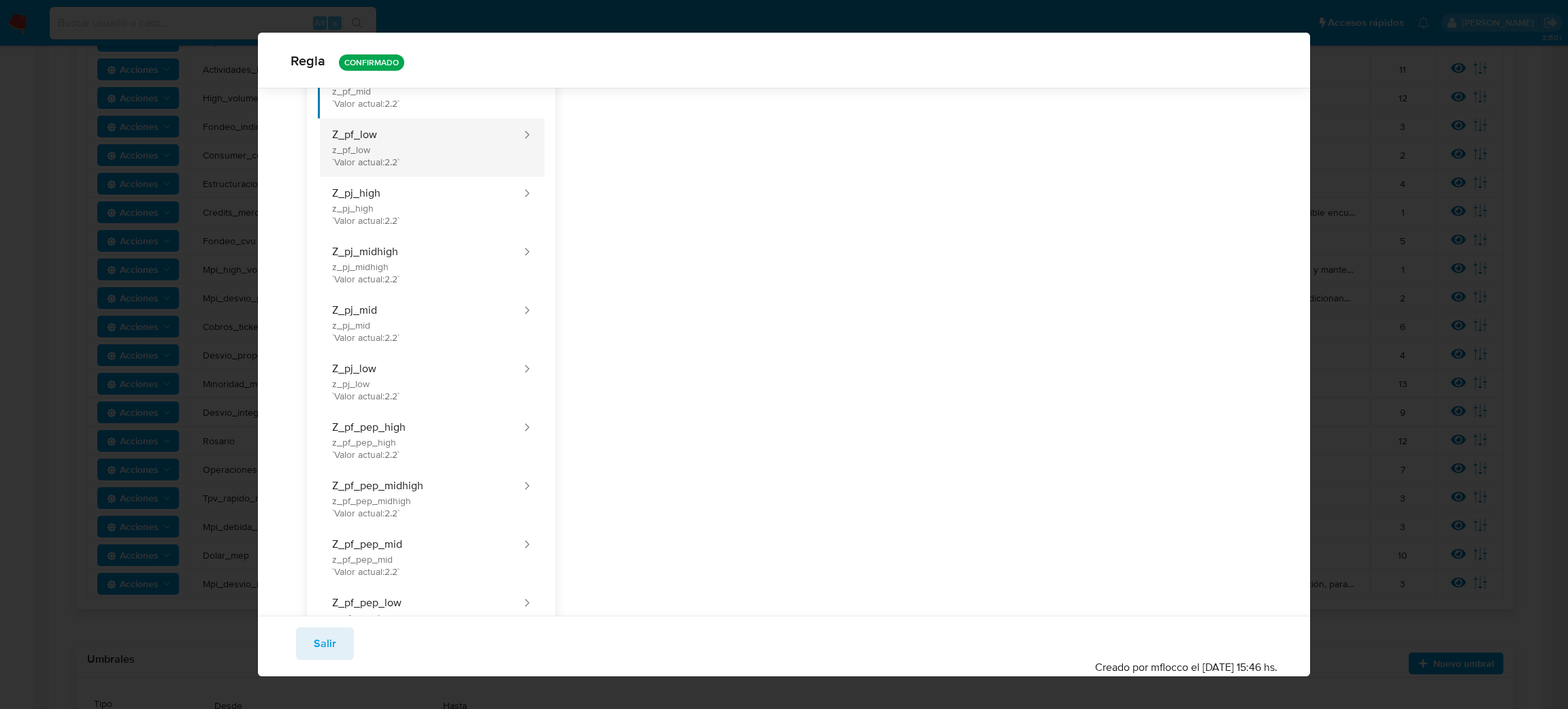
click at [441, 148] on button "Z_pf_low z_pf_low `Valor actual: 2.2 `" at bounding box center [421, 147] width 205 height 59
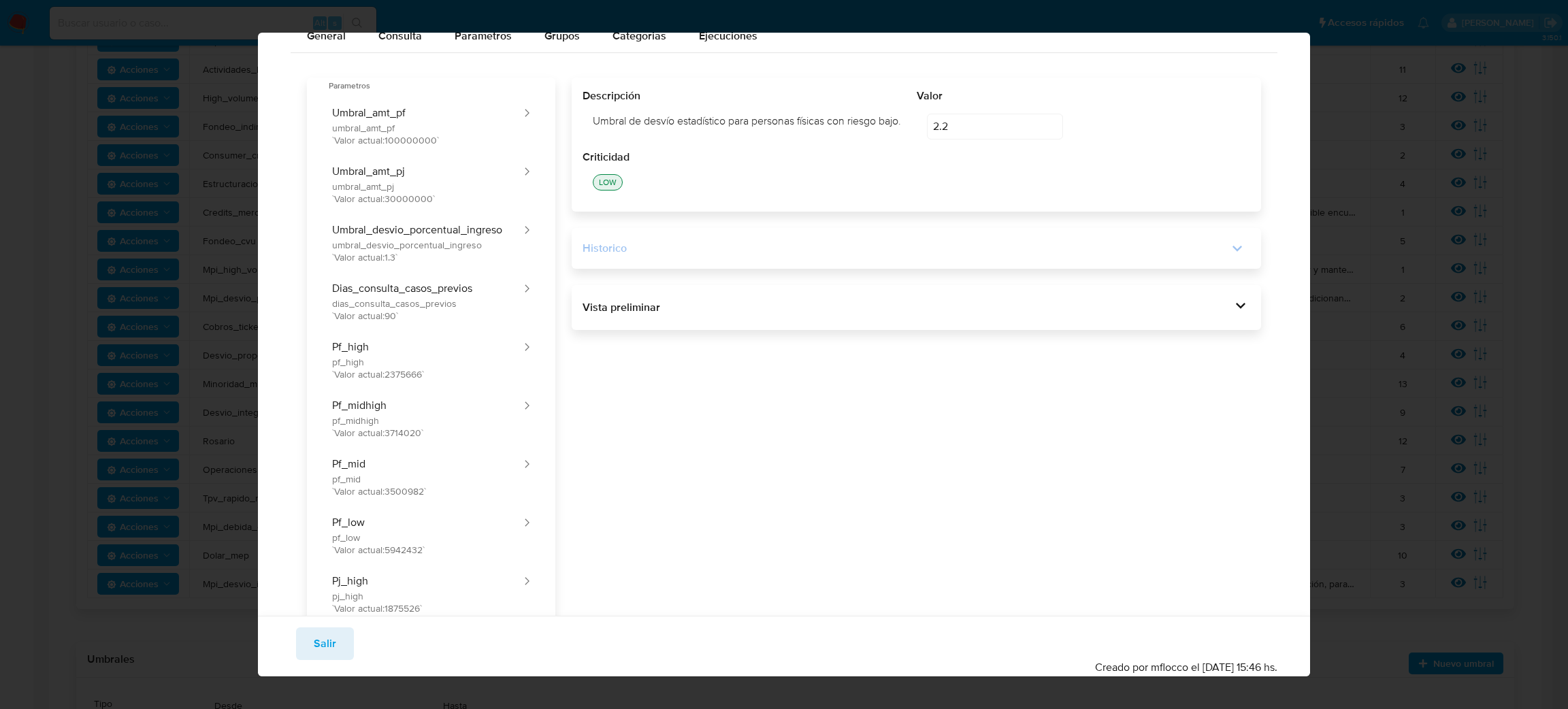
scroll to position [0, 0]
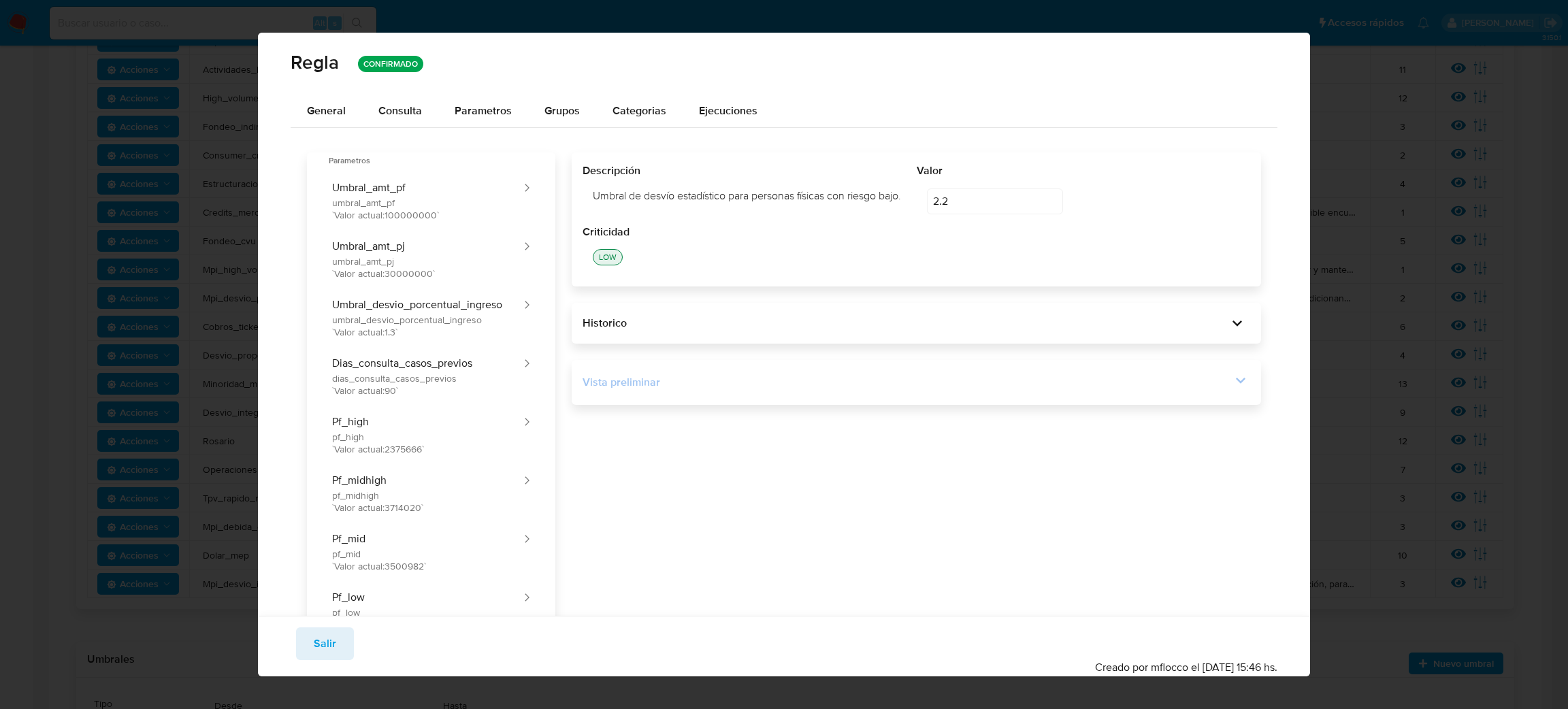
click at [888, 390] on div "Vista preliminar" at bounding box center [907, 382] width 648 height 15
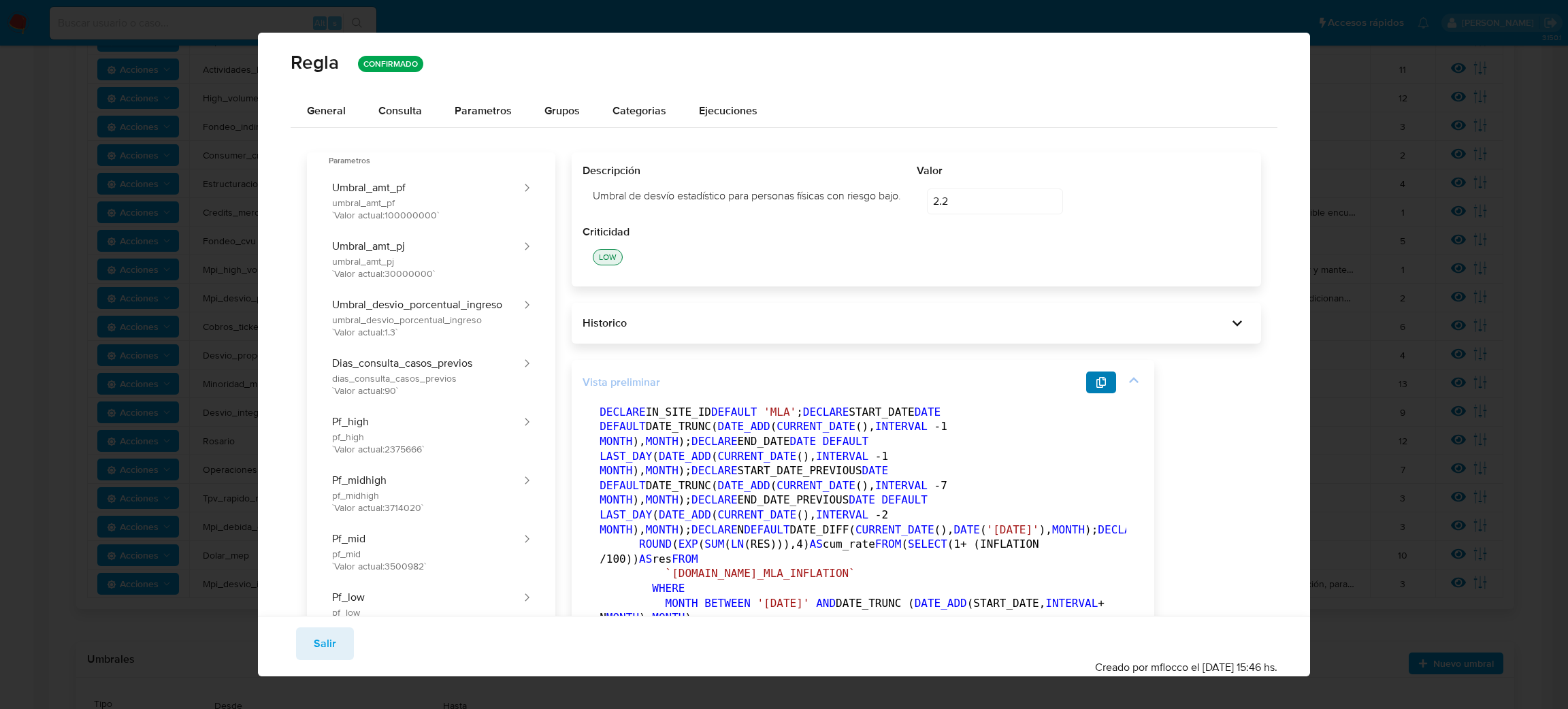
click at [1096, 385] on button "button" at bounding box center [1101, 383] width 30 height 22
click at [1229, 328] on icon at bounding box center [1236, 322] width 19 height 19
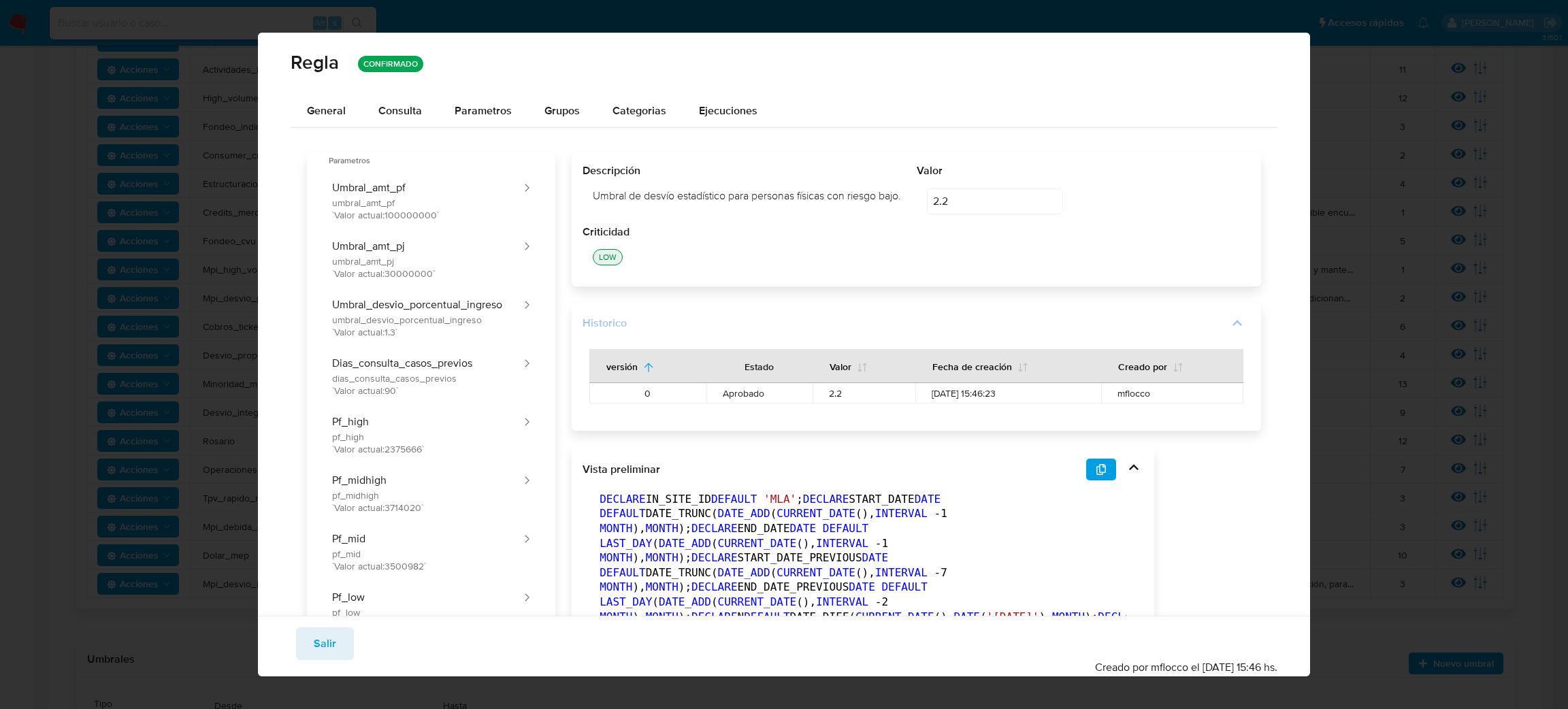
click at [1227, 324] on icon at bounding box center [1236, 322] width 19 height 19
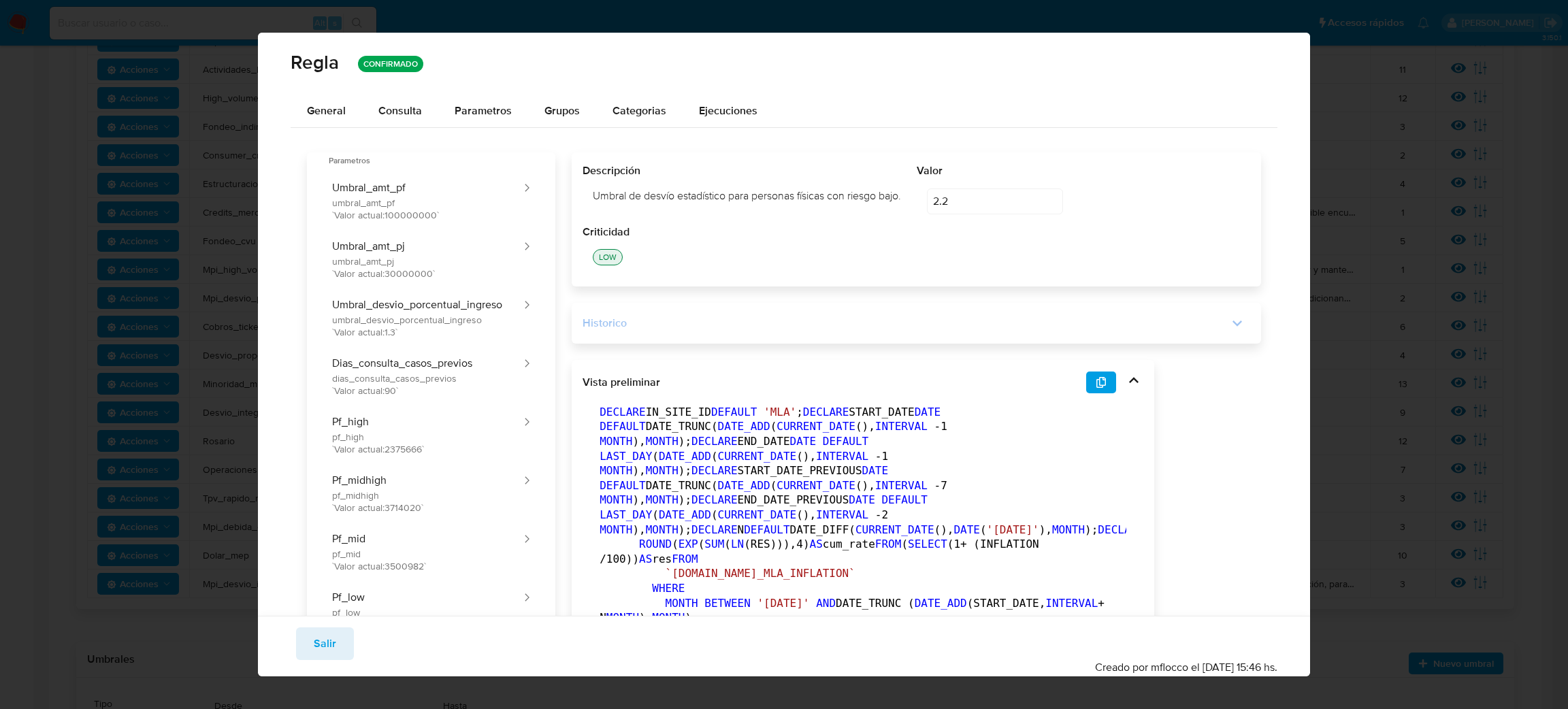
click at [1529, 618] on div "Regla CONFIRMADO General Consulta Parametros Grupos Categorias Ejecuciones Para…" at bounding box center [784, 354] width 1568 height 709
click at [339, 656] on button "Salir" at bounding box center [325, 643] width 58 height 33
